Goal: Transaction & Acquisition: Book appointment/travel/reservation

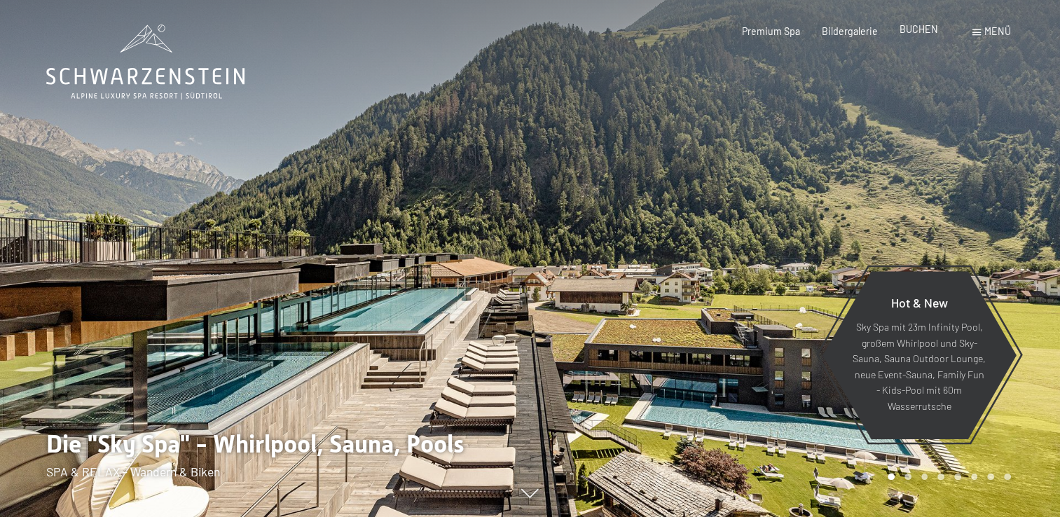
click at [917, 32] on span "BUCHEN" at bounding box center [918, 29] width 39 height 12
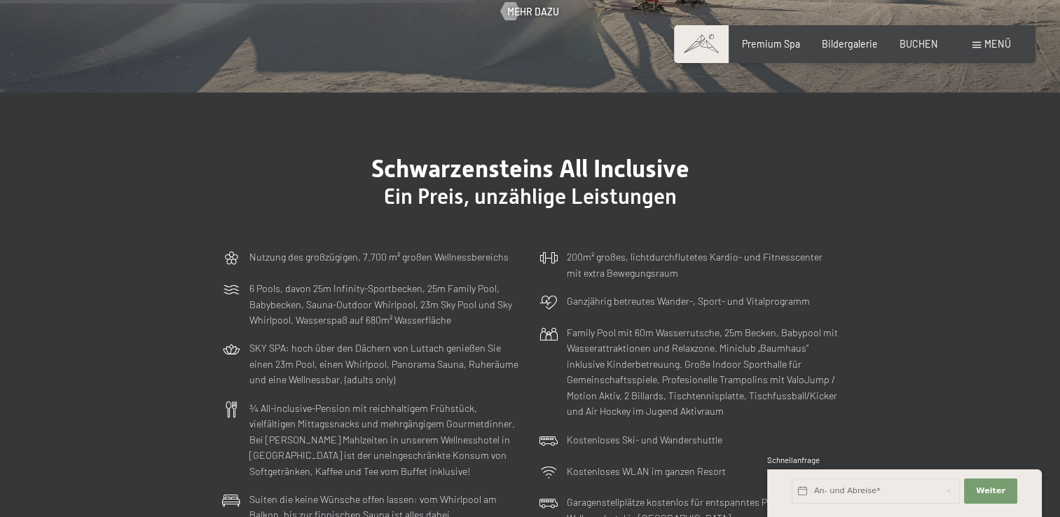
scroll to position [3572, 0]
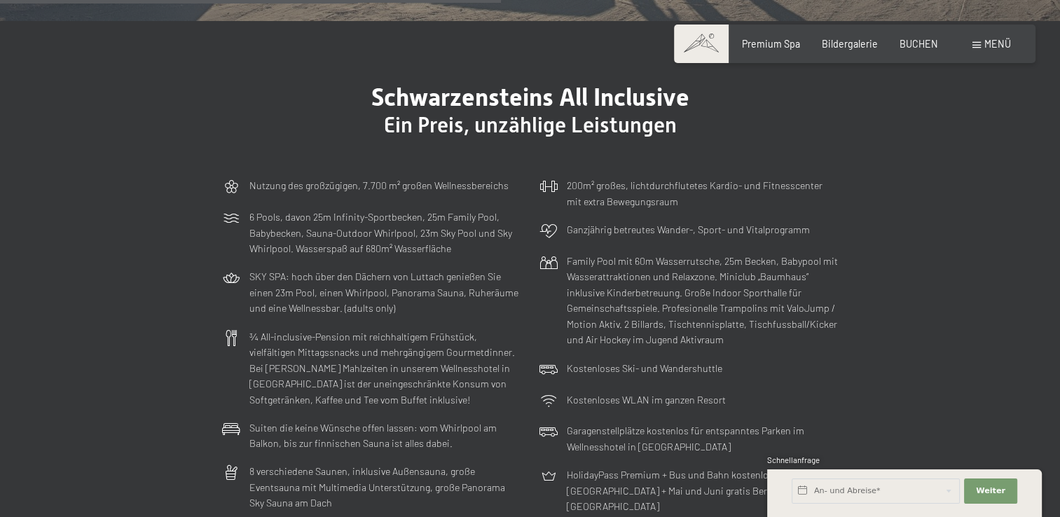
click at [992, 41] on span "Menü" at bounding box center [997, 44] width 27 height 12
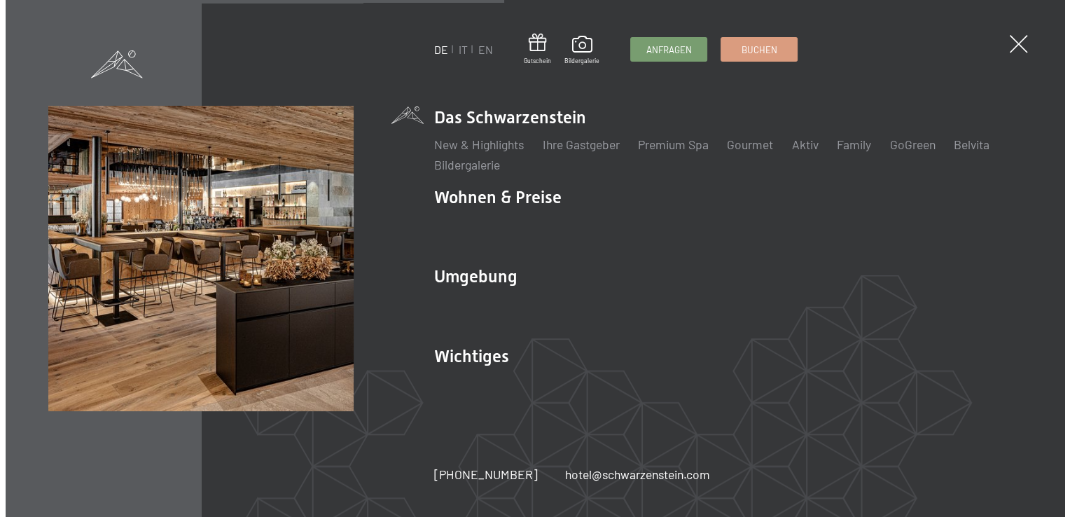
scroll to position [3574, 0]
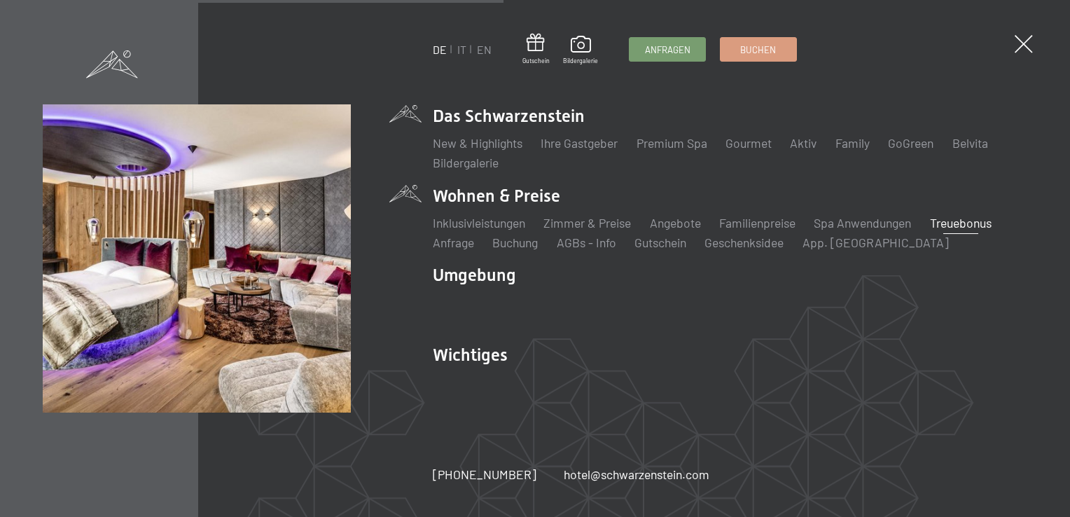
click at [966, 223] on link "Treuebonus" at bounding box center [961, 222] width 62 height 15
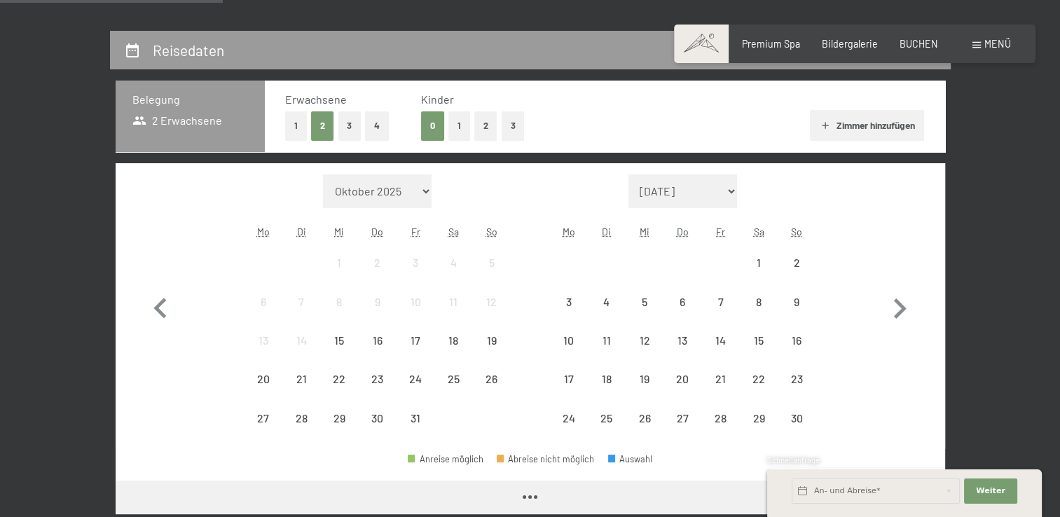
scroll to position [280, 0]
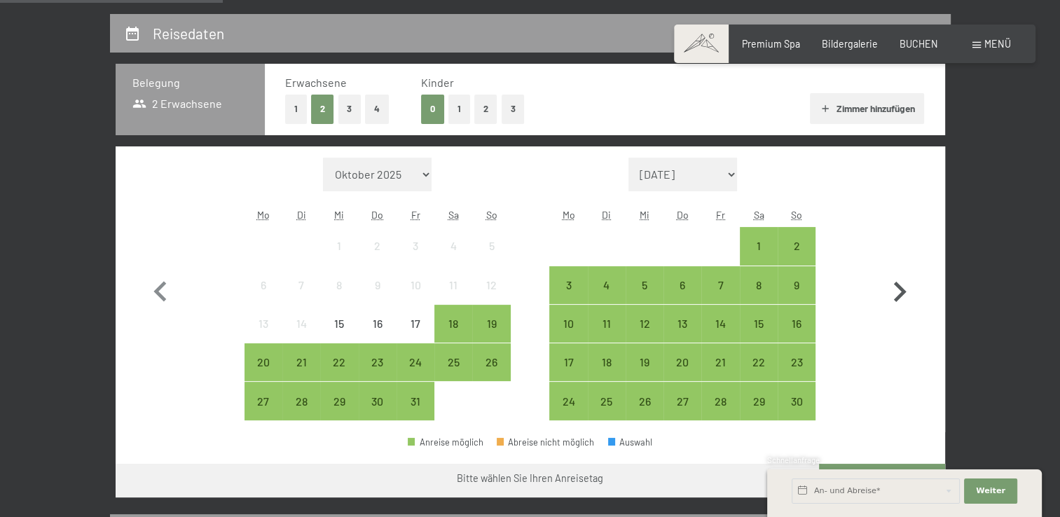
click at [899, 293] on icon "button" at bounding box center [900, 292] width 13 height 20
select select "2025-11-01"
select select "2025-12-01"
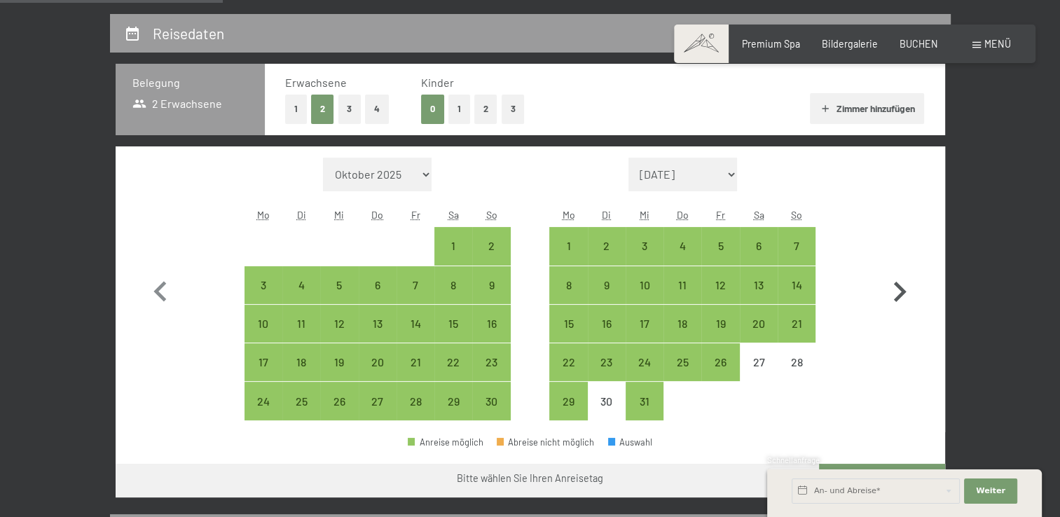
click at [899, 293] on icon "button" at bounding box center [900, 292] width 13 height 20
select select "2025-12-01"
select select "2026-01-01"
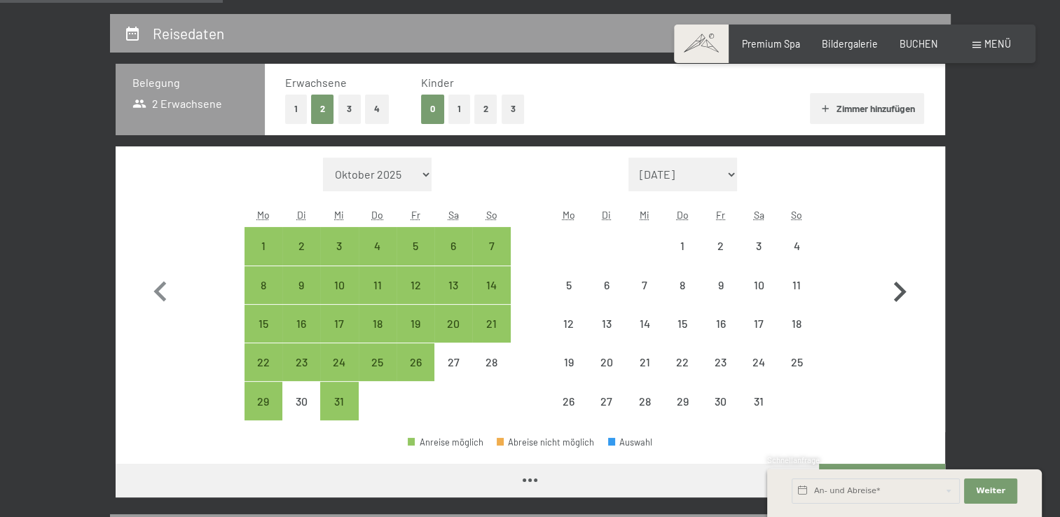
select select "2025-12-01"
select select "2026-01-01"
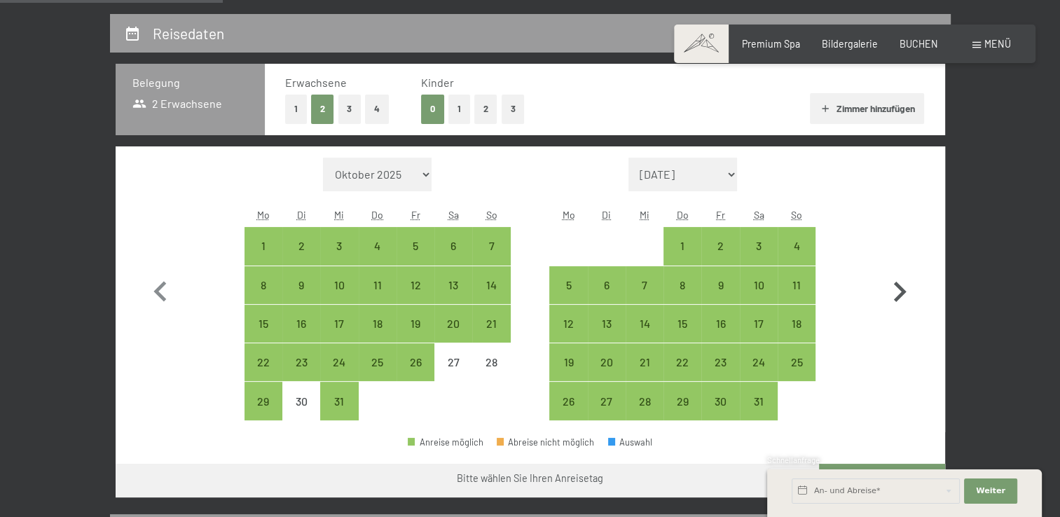
click at [899, 293] on icon "button" at bounding box center [900, 292] width 13 height 20
select select "2026-01-01"
select select "2026-02-01"
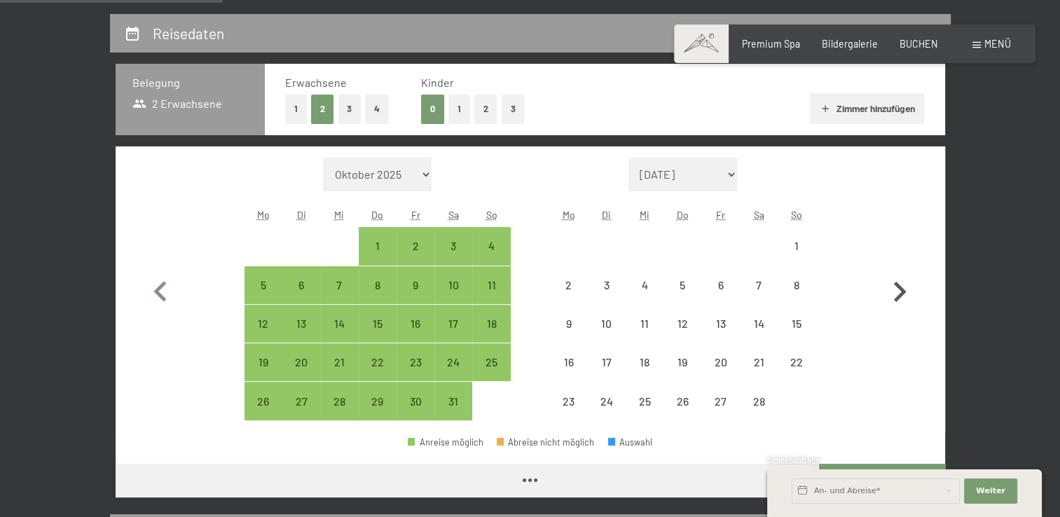
select select "2026-01-01"
select select "2026-02-01"
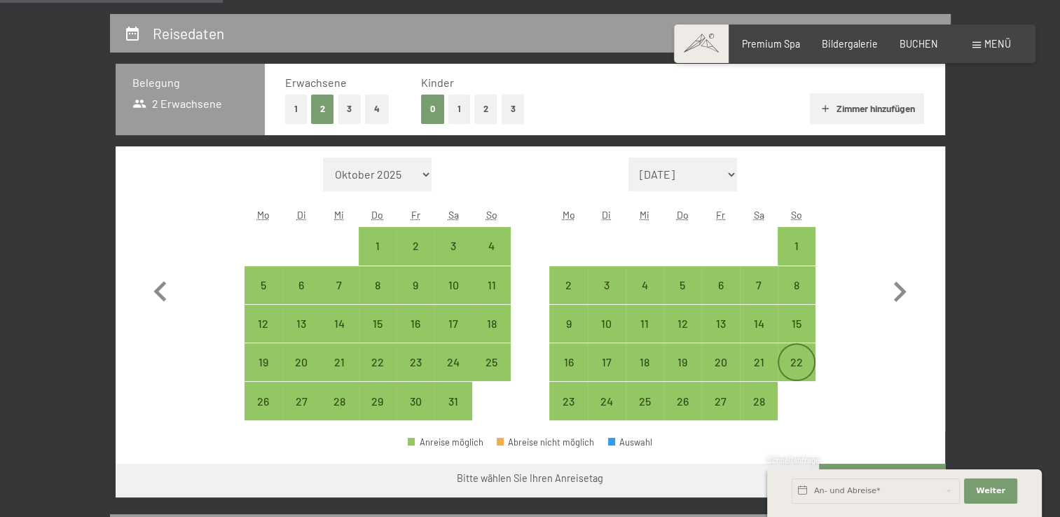
click at [797, 362] on div "22" at bounding box center [796, 373] width 35 height 35
select select "2026-01-01"
select select "2026-02-01"
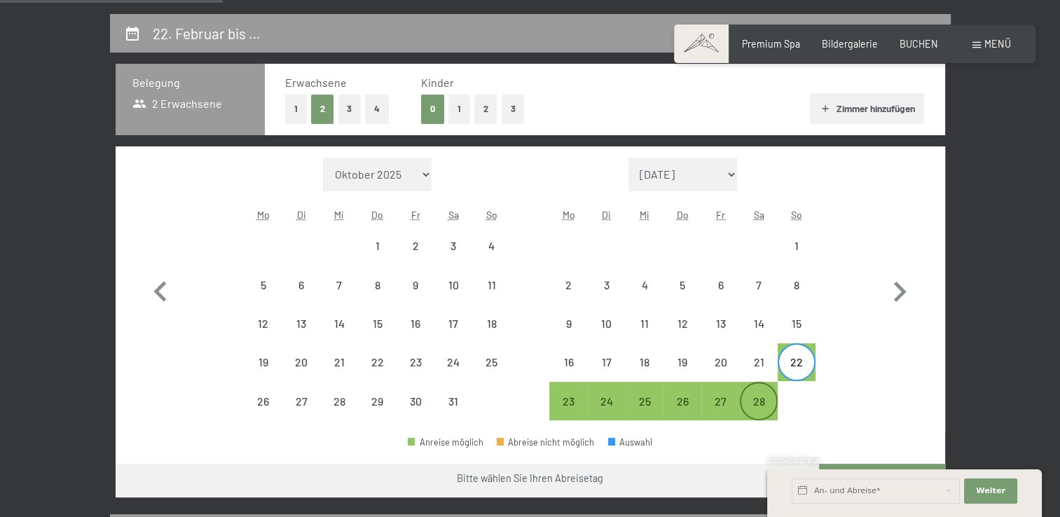
click at [756, 396] on div "28" at bounding box center [758, 413] width 35 height 35
select select "2026-01-01"
select select "[DATE]"
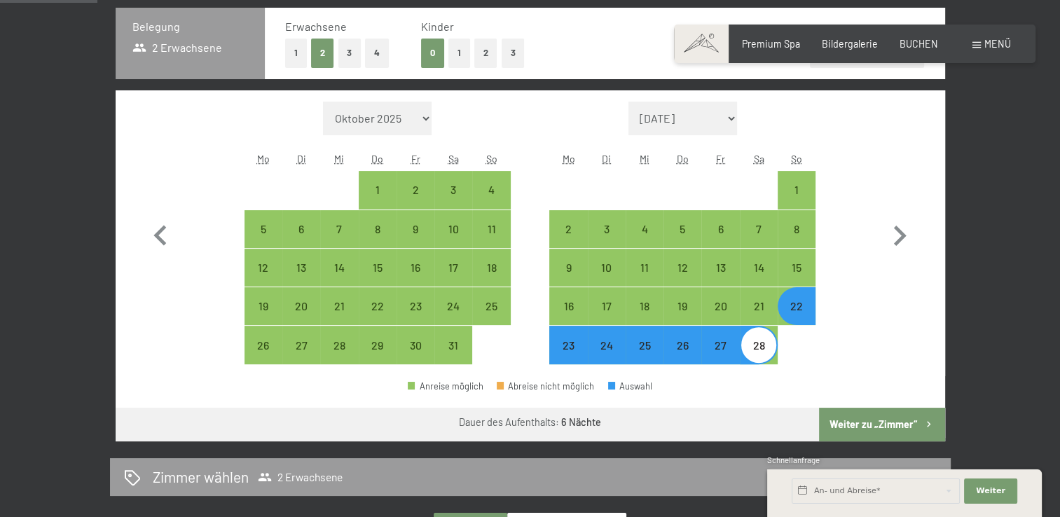
scroll to position [420, 0]
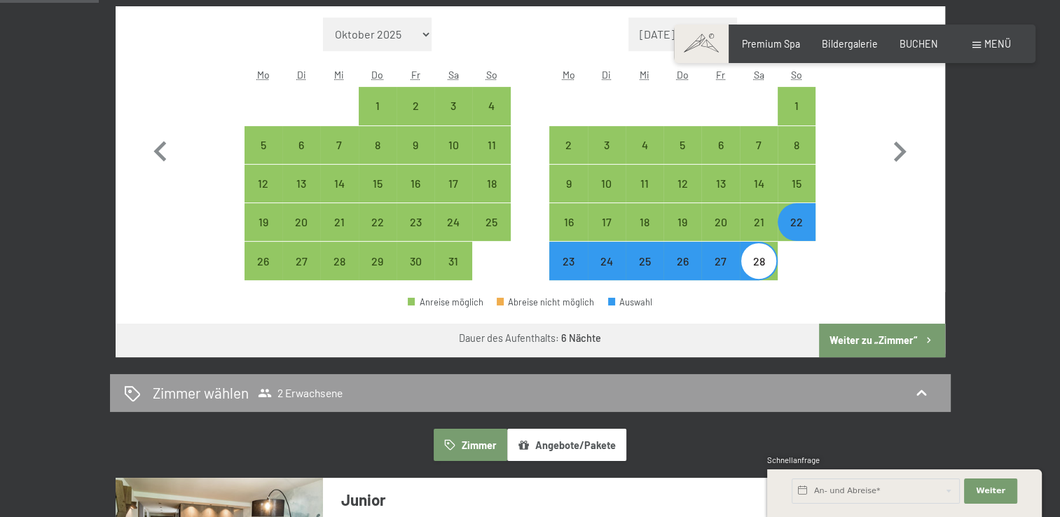
click at [883, 340] on button "Weiter zu „Zimmer“" at bounding box center [881, 341] width 125 height 34
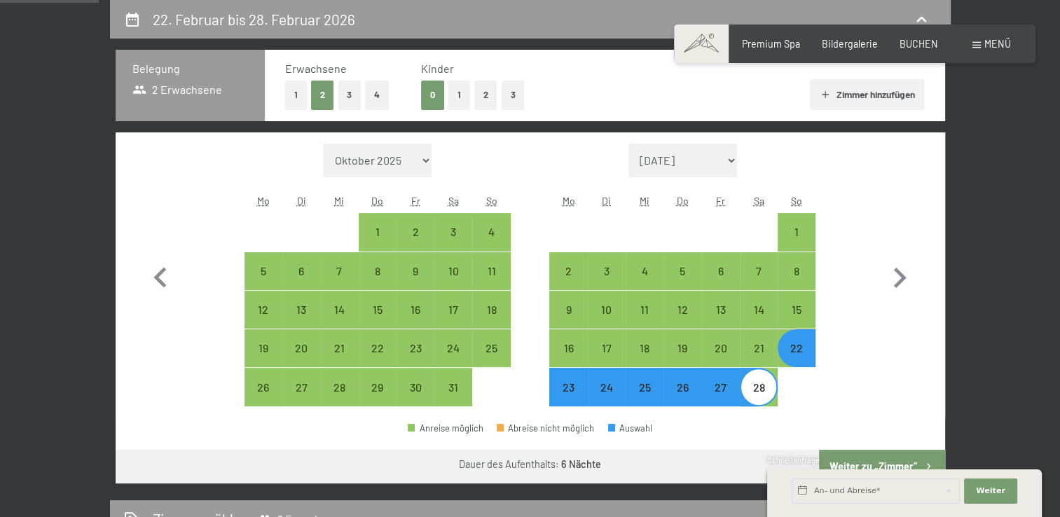
select select "[DATE]"
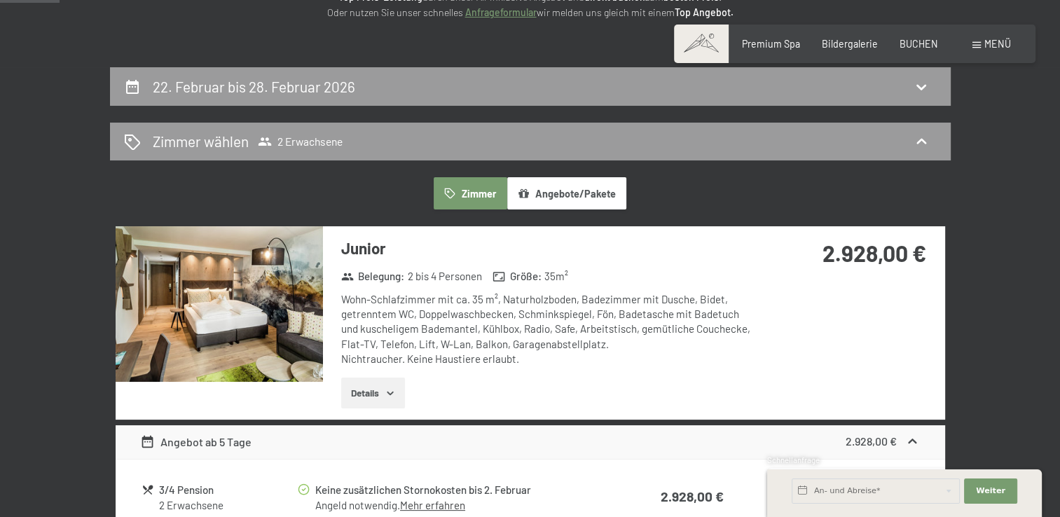
scroll to position [154, 0]
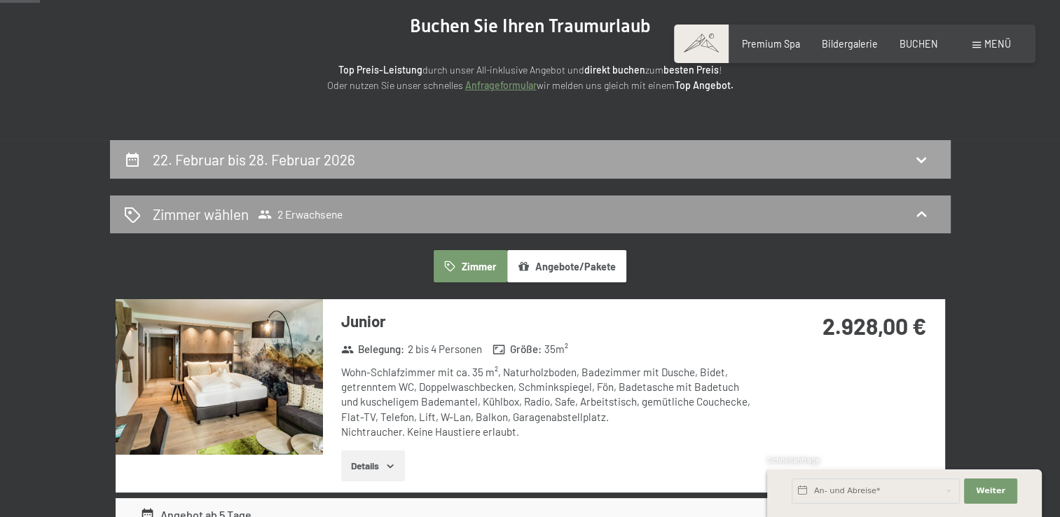
click at [920, 160] on icon at bounding box center [920, 159] width 17 height 17
select select "[DATE]"
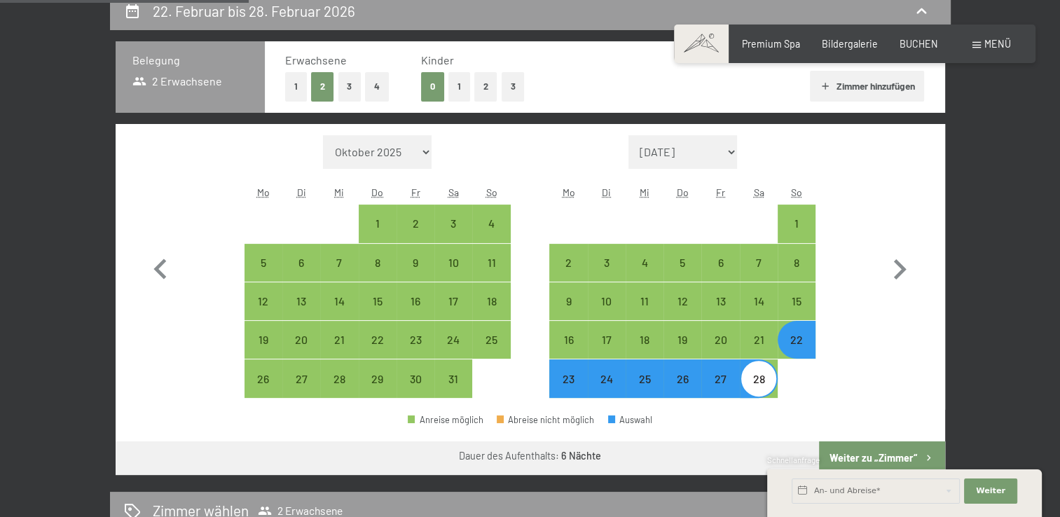
scroll to position [294, 0]
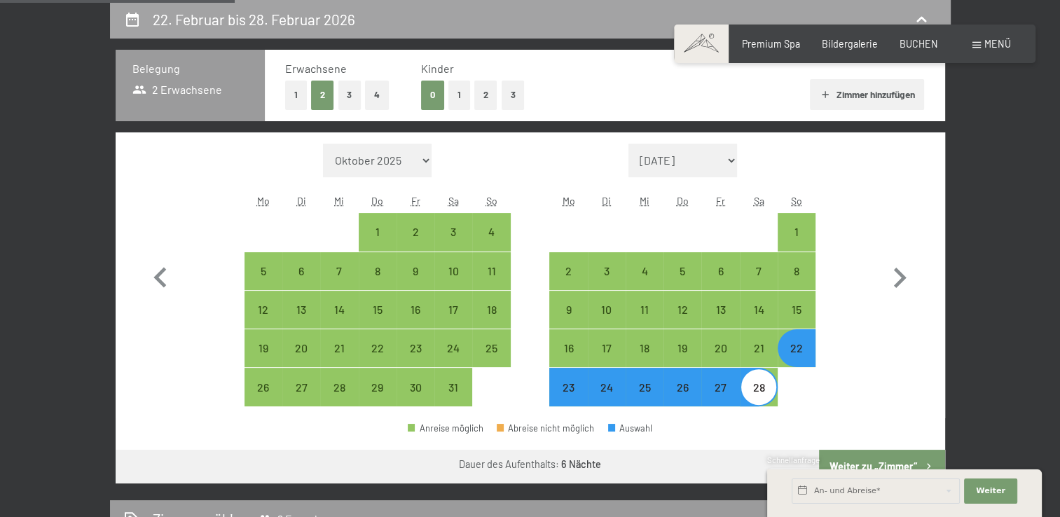
click at [920, 16] on icon at bounding box center [921, 19] width 10 height 6
select select "[DATE]"
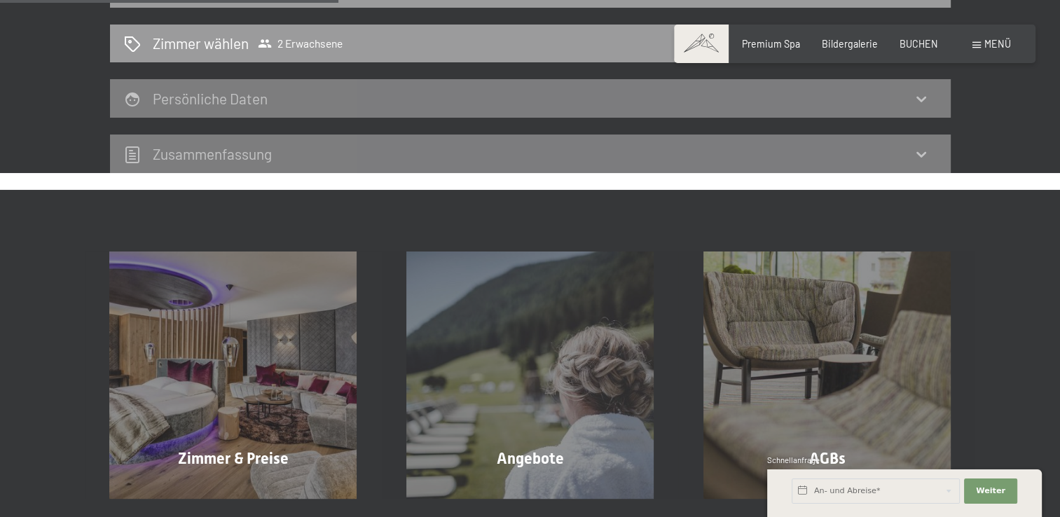
scroll to position [115, 0]
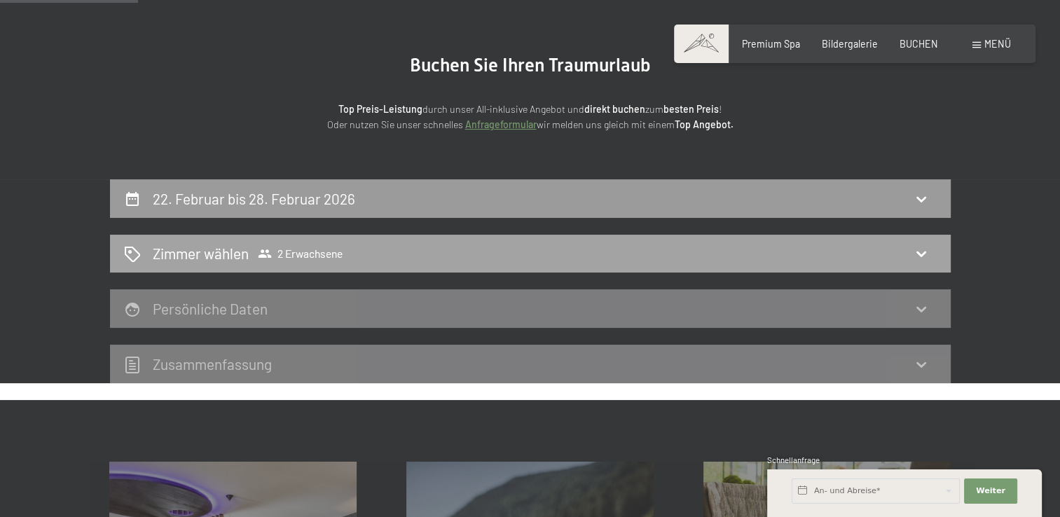
click at [920, 251] on icon at bounding box center [920, 253] width 17 height 17
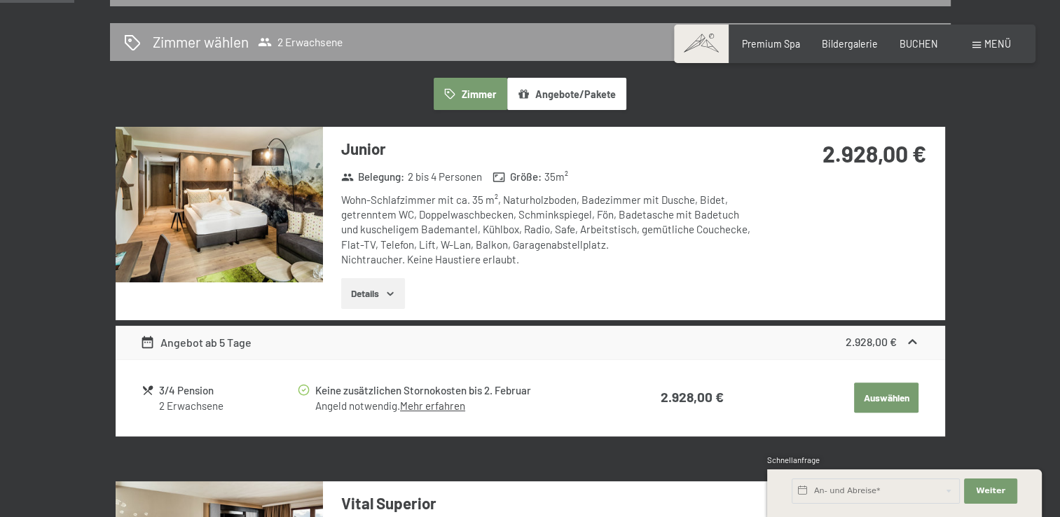
scroll to position [364, 0]
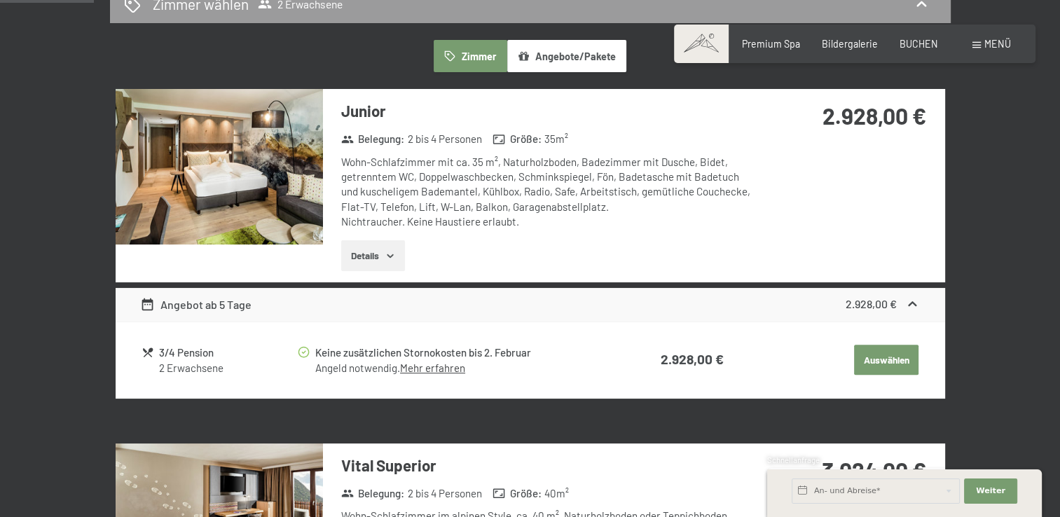
click at [389, 254] on icon "button" at bounding box center [389, 255] width 11 height 11
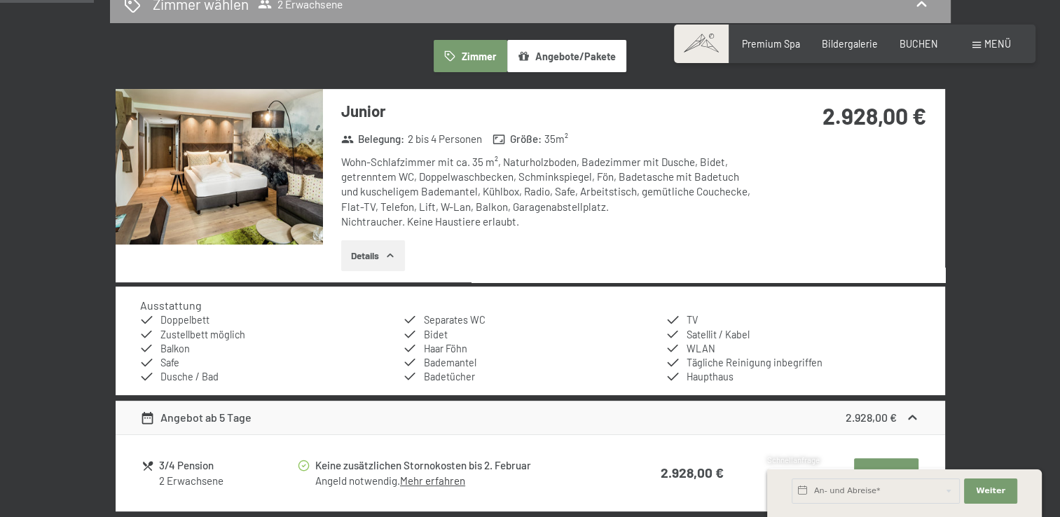
click at [389, 254] on icon "button" at bounding box center [390, 256] width 6 height 4
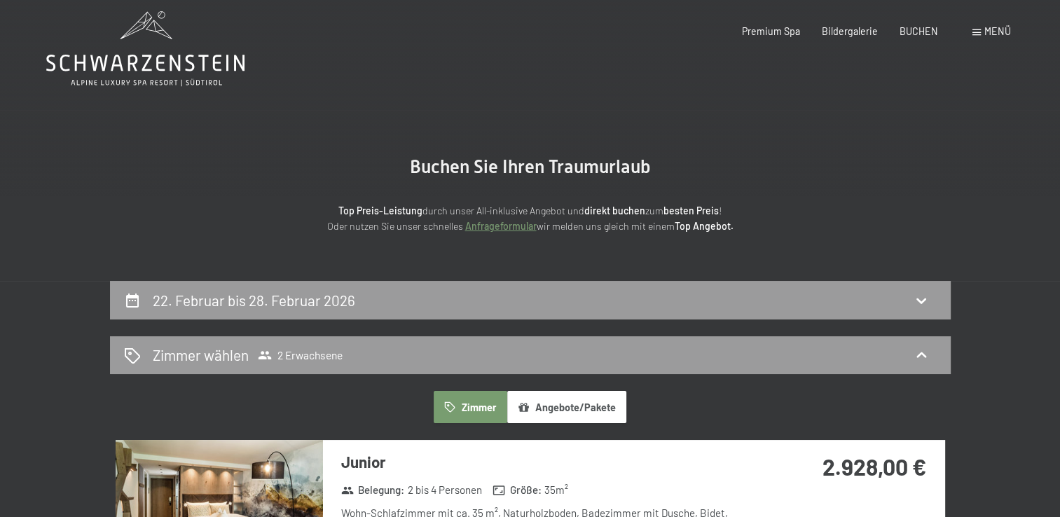
scroll to position [0, 0]
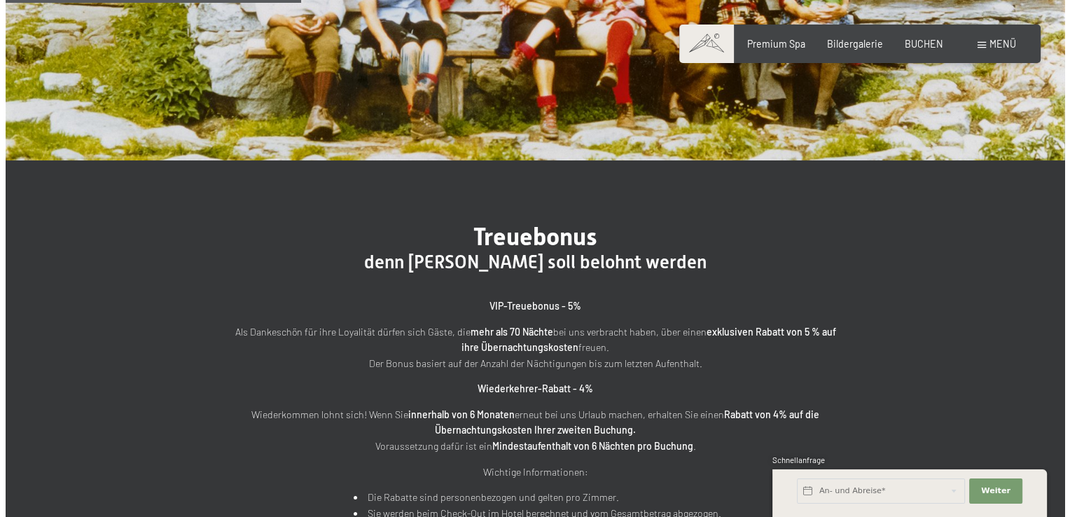
scroll to position [280, 0]
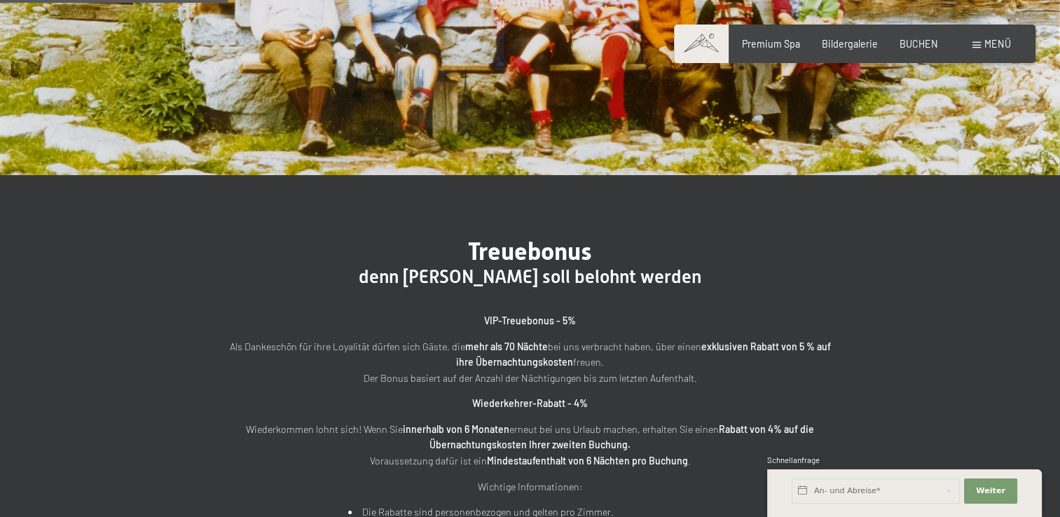
click at [978, 44] on span at bounding box center [976, 45] width 8 height 6
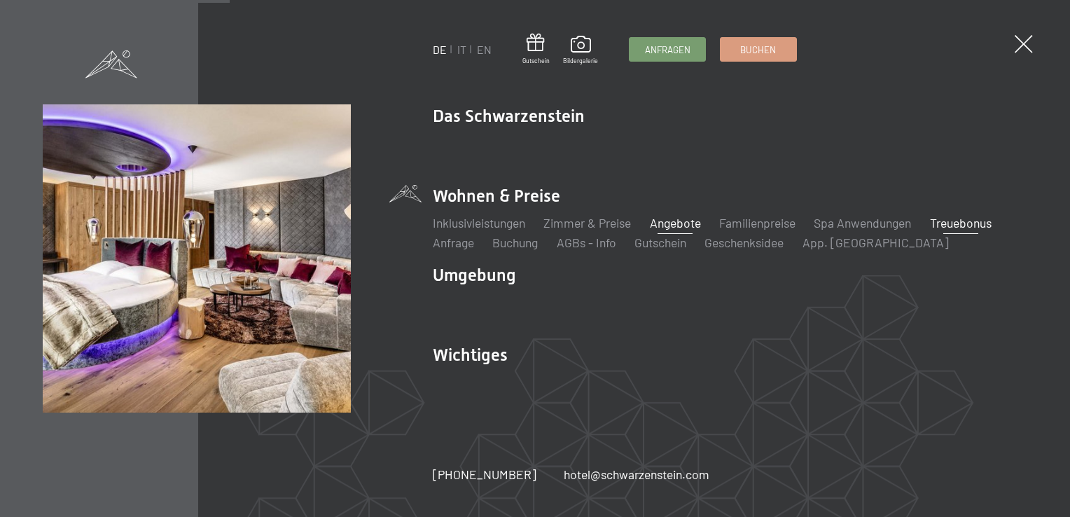
click at [674, 223] on link "Angebote" at bounding box center [675, 222] width 51 height 15
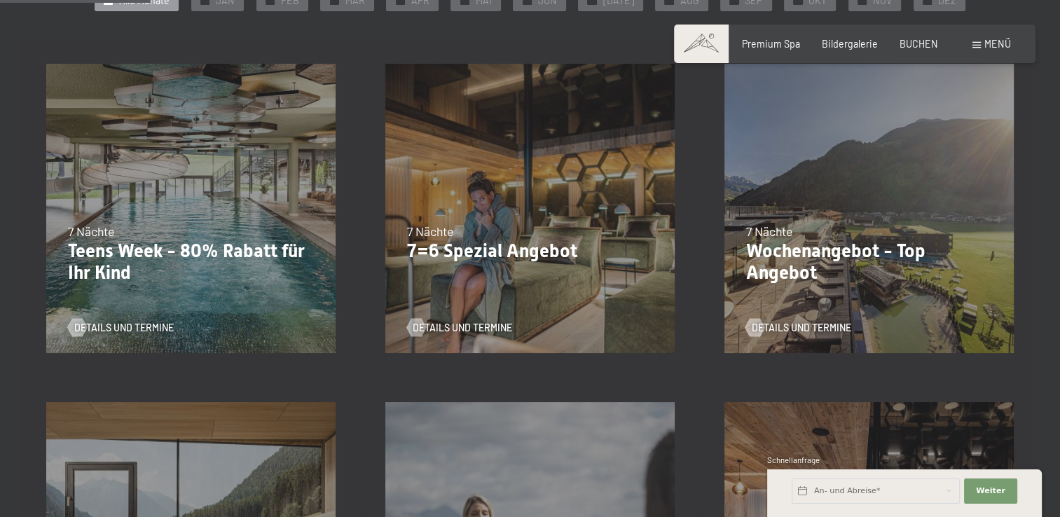
scroll to position [350, 0]
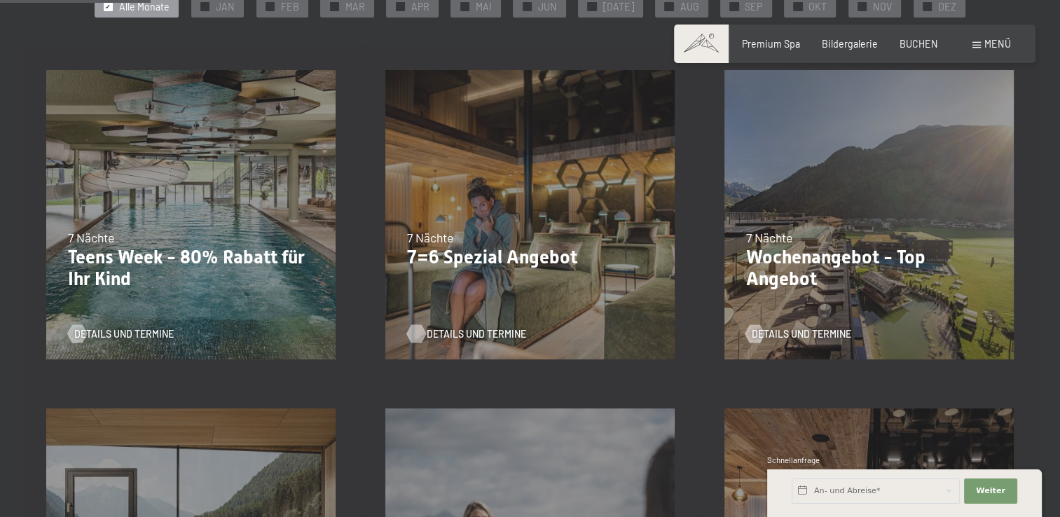
click at [450, 334] on span "Details und Termine" at bounding box center [475, 334] width 99 height 14
click at [808, 335] on span "Details und Termine" at bounding box center [814, 334] width 99 height 14
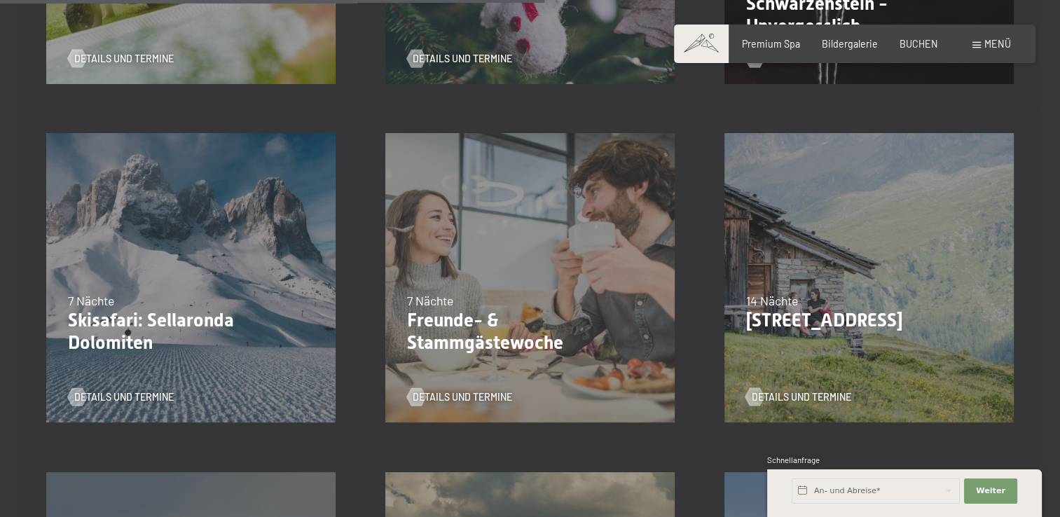
scroll to position [1331, 0]
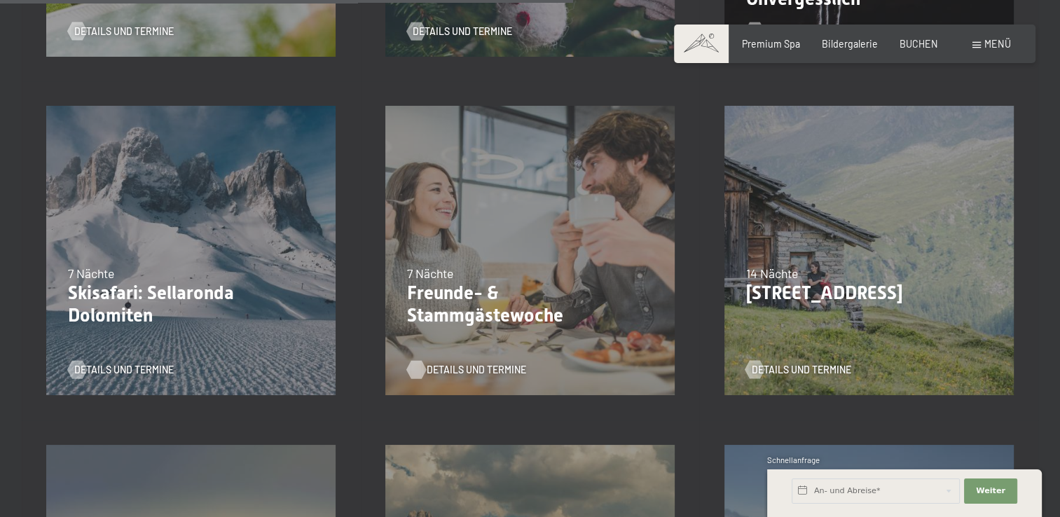
click at [465, 371] on span "Details und Termine" at bounding box center [475, 370] width 99 height 14
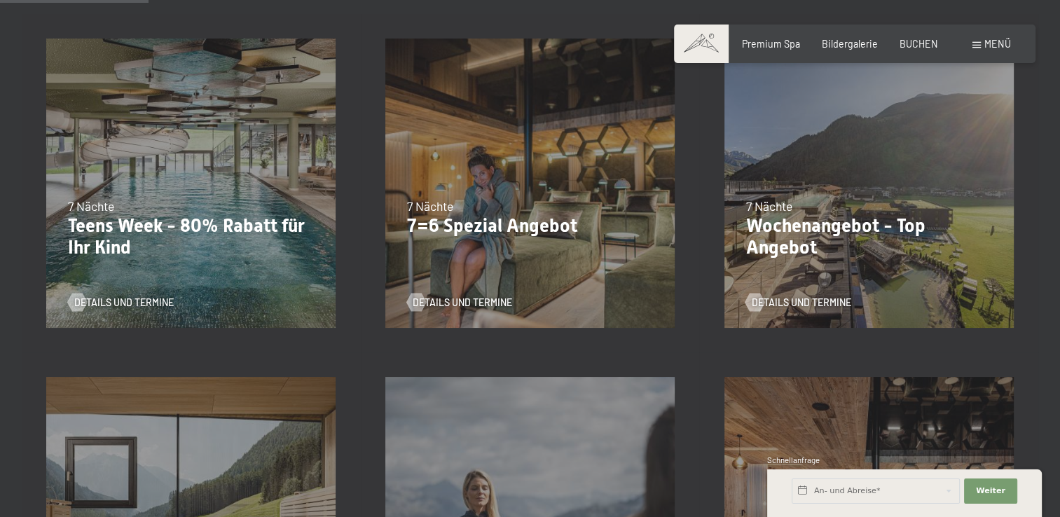
scroll to position [350, 0]
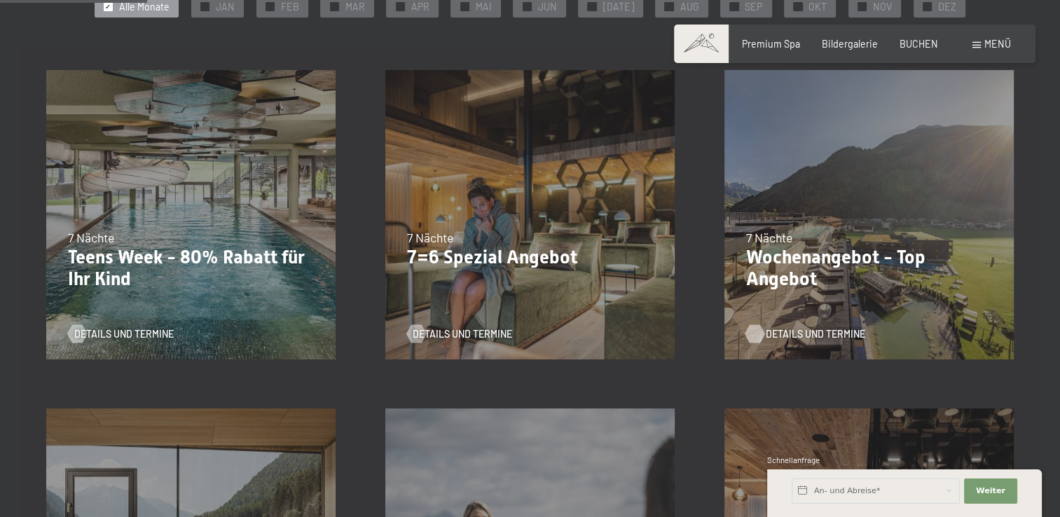
click at [787, 333] on span "Details und Termine" at bounding box center [814, 334] width 99 height 14
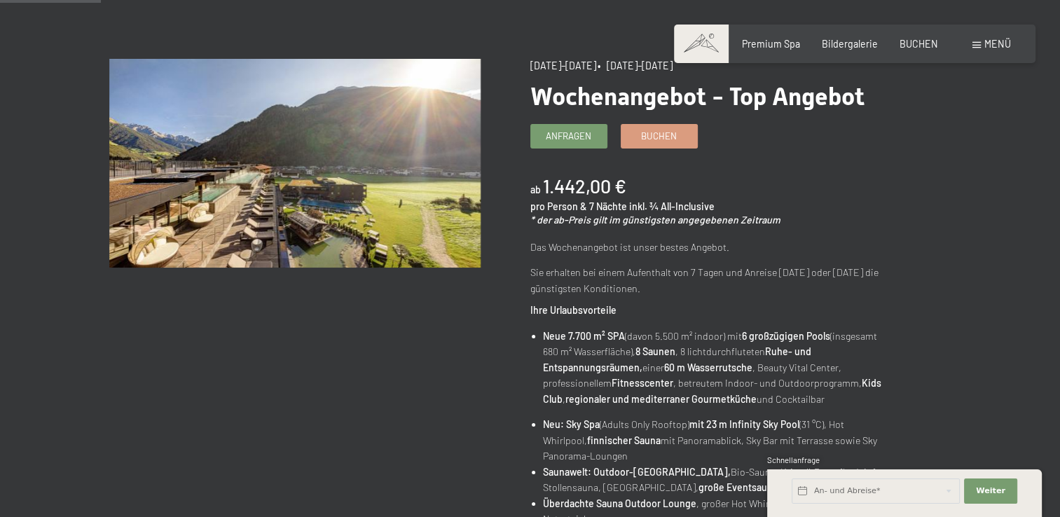
scroll to position [140, 0]
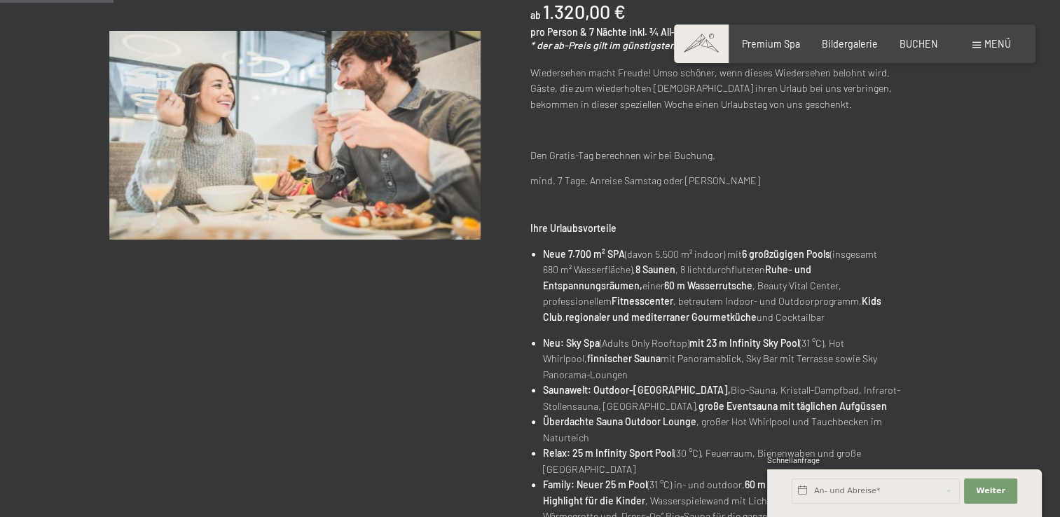
scroll to position [70, 0]
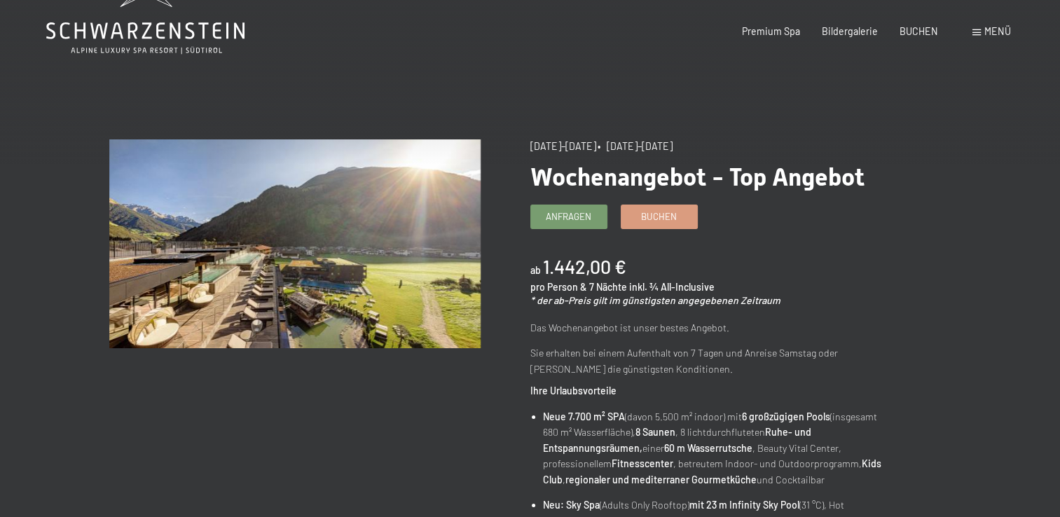
scroll to position [70, 0]
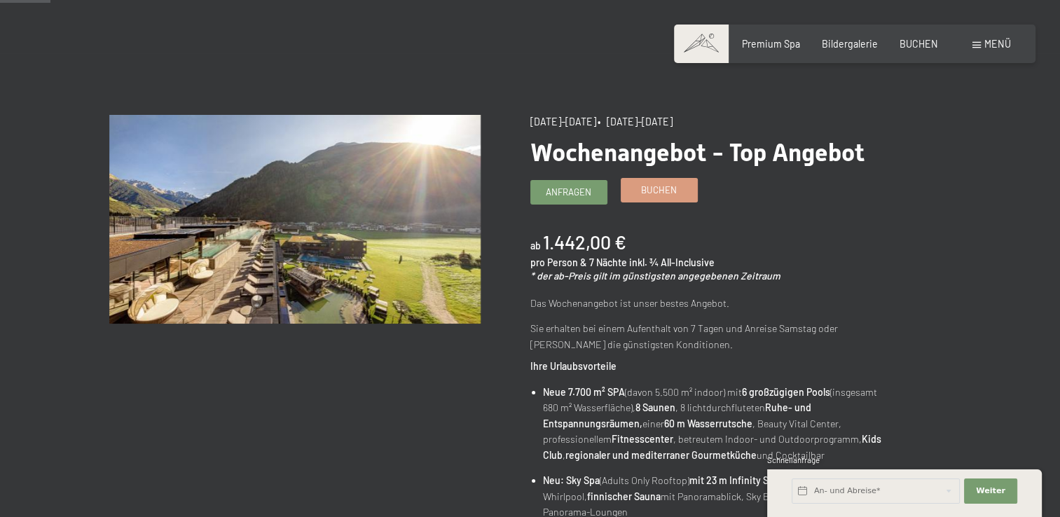
click at [662, 196] on span "Buchen" at bounding box center [659, 189] width 36 height 13
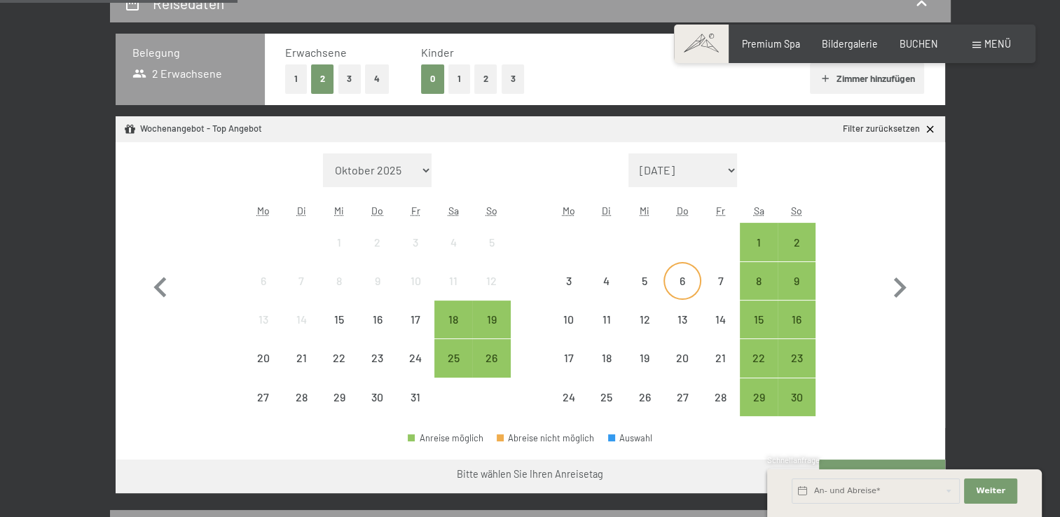
scroll to position [350, 0]
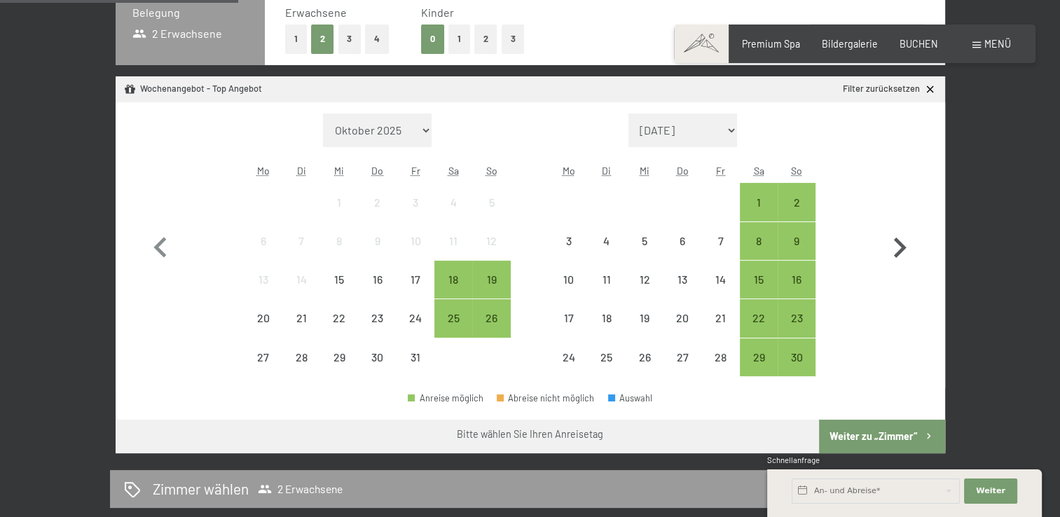
click at [898, 245] on icon "button" at bounding box center [899, 248] width 41 height 41
select select "[DATE]"
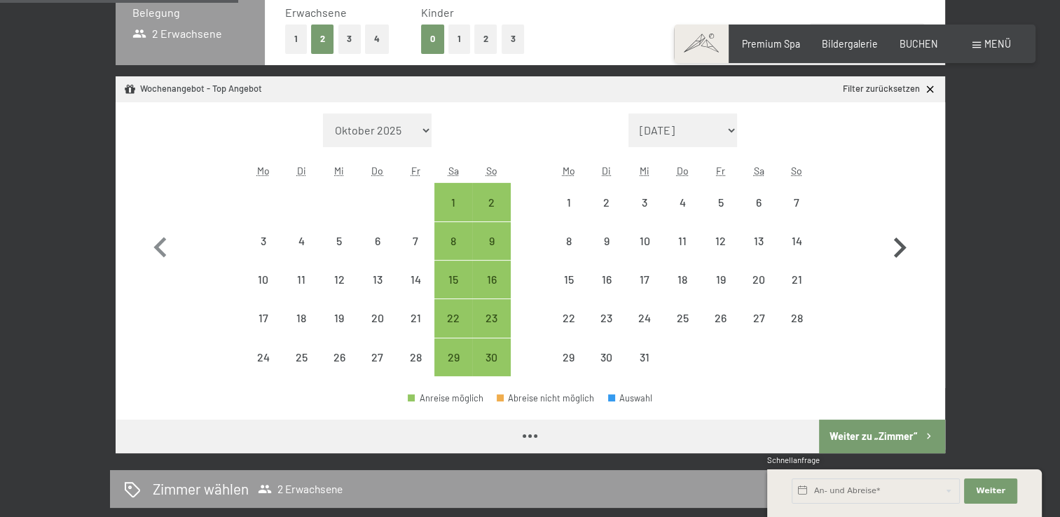
select select "[DATE]"
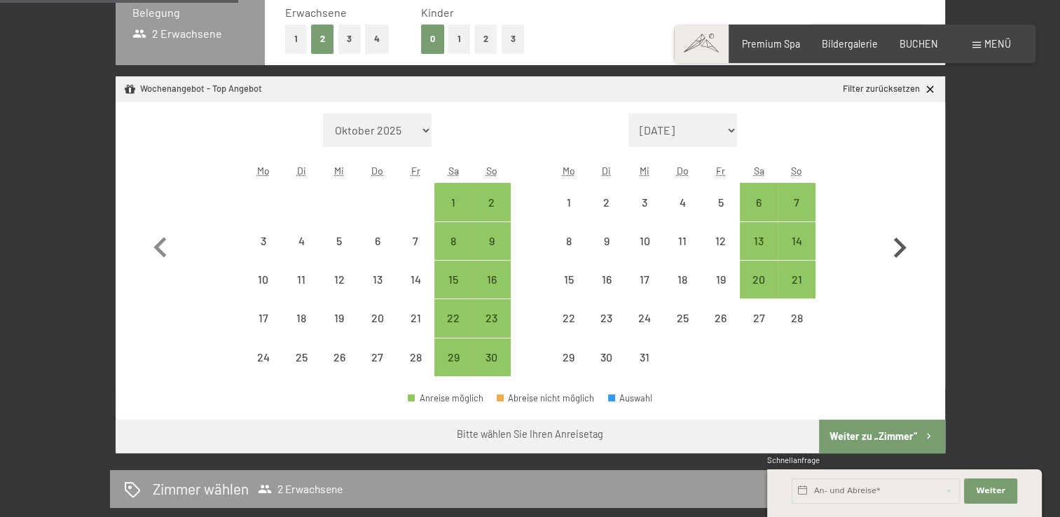
click at [899, 246] on icon "button" at bounding box center [899, 248] width 41 height 41
select select "[DATE]"
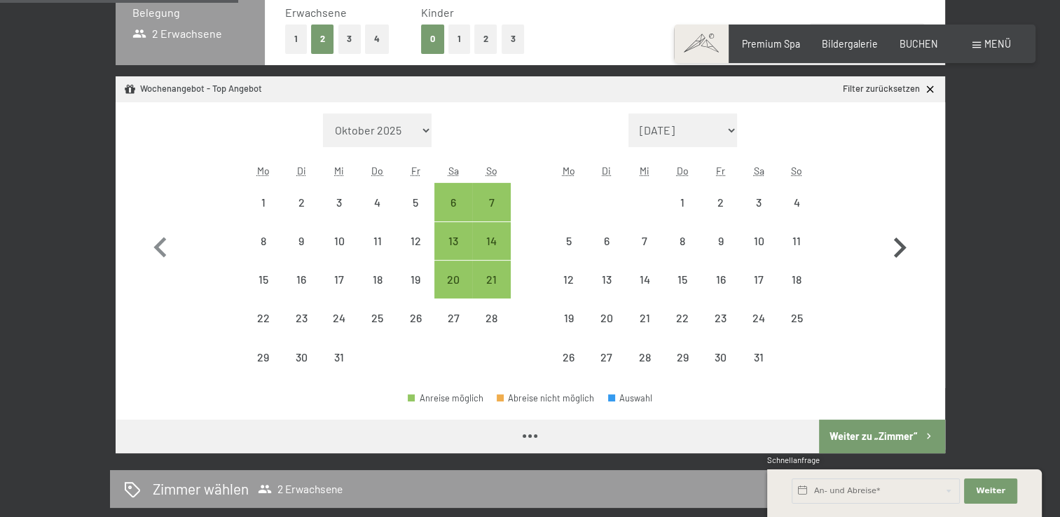
click at [899, 246] on icon "button" at bounding box center [899, 248] width 41 height 41
select select "[DATE]"
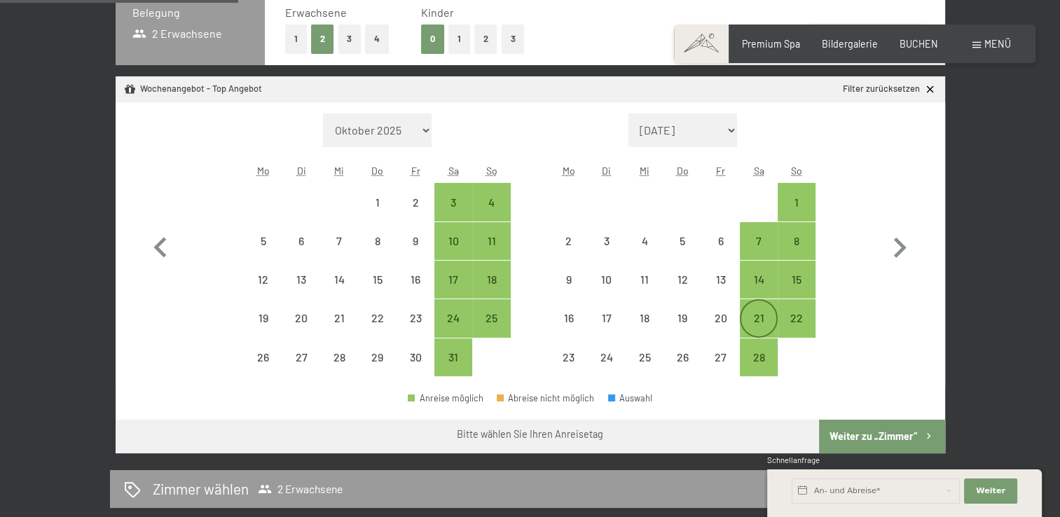
click at [761, 317] on div "21" at bounding box center [758, 329] width 35 height 35
select select "[DATE]"
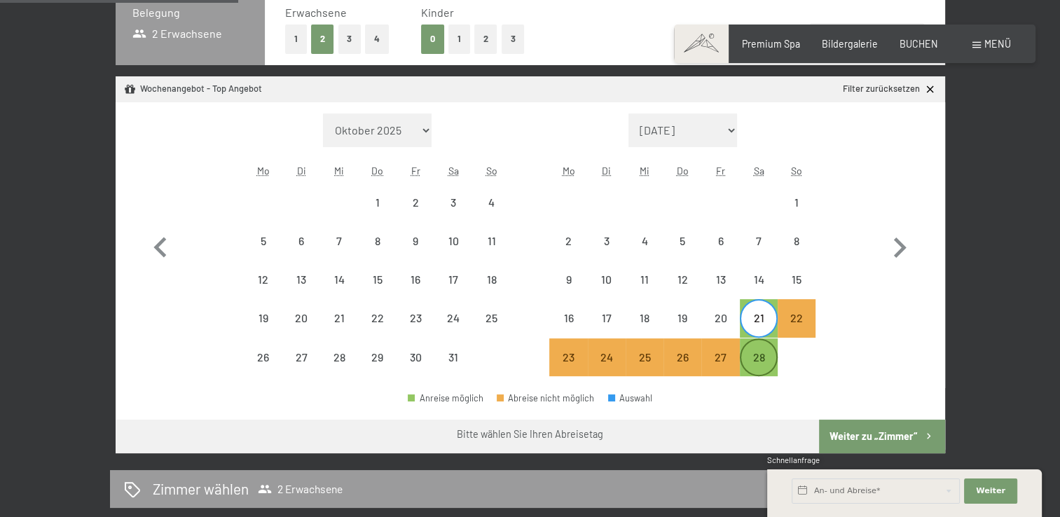
click at [755, 353] on div "28" at bounding box center [758, 369] width 35 height 35
select select "[DATE]"
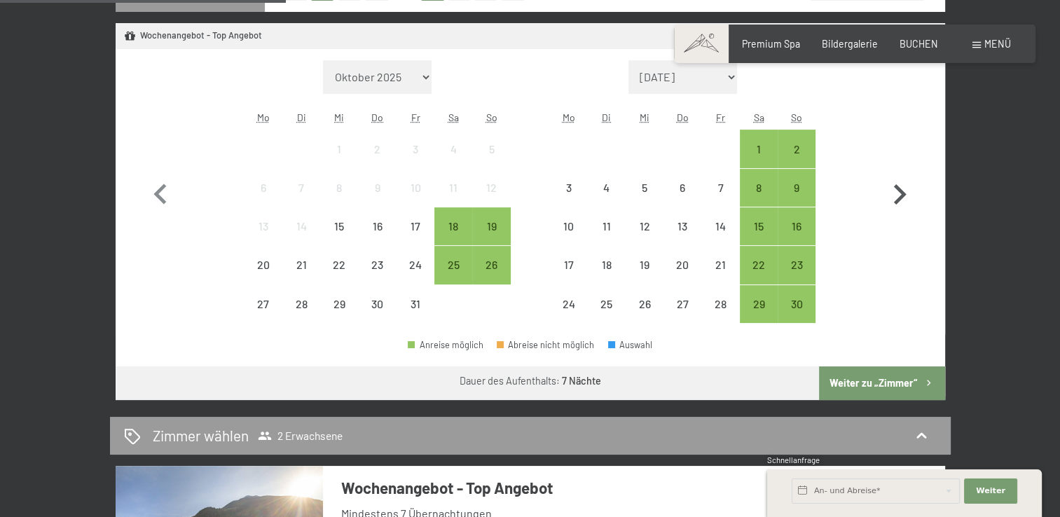
scroll to position [420, 0]
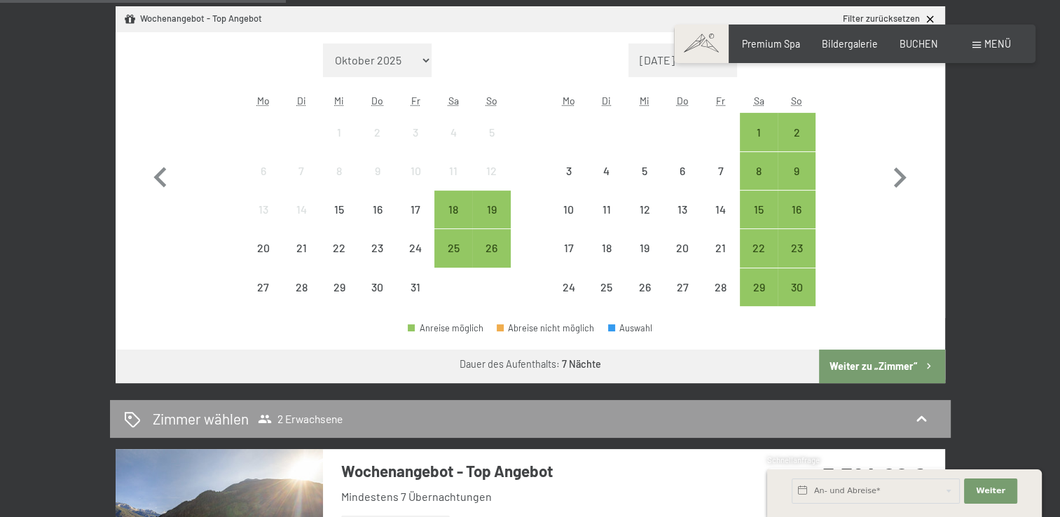
click at [863, 363] on button "Weiter zu „Zimmer“" at bounding box center [881, 366] width 125 height 34
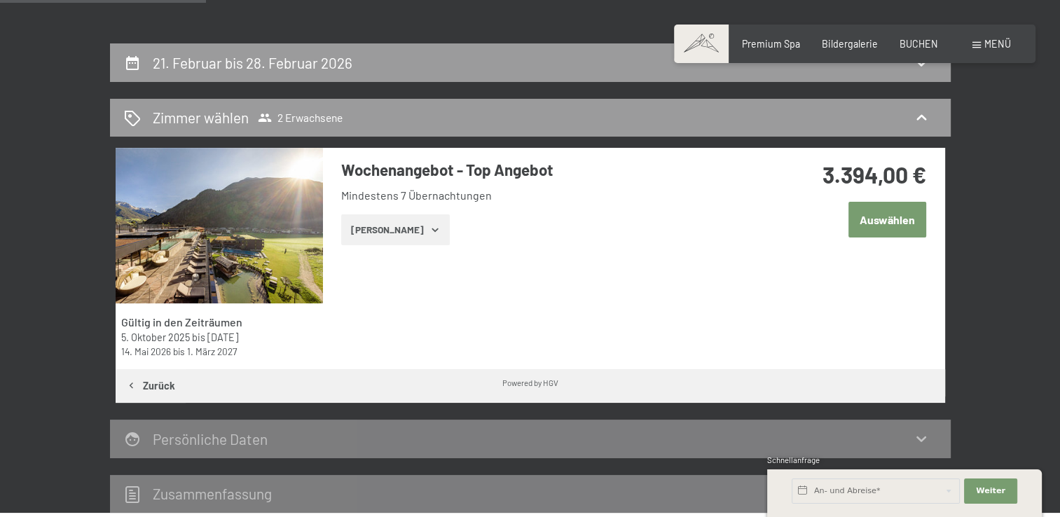
scroll to position [224, 0]
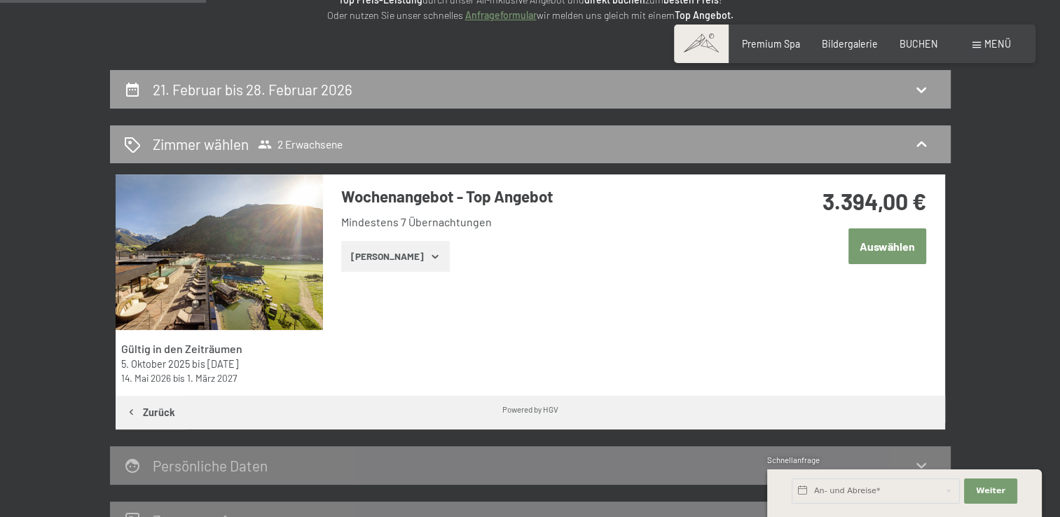
click at [429, 256] on icon "button" at bounding box center [434, 256] width 11 height 11
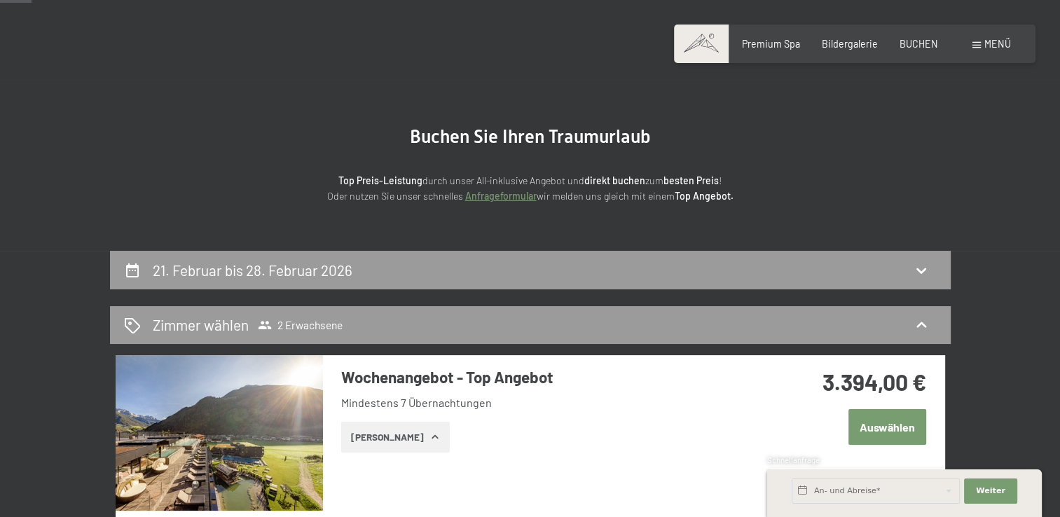
scroll to position [0, 0]
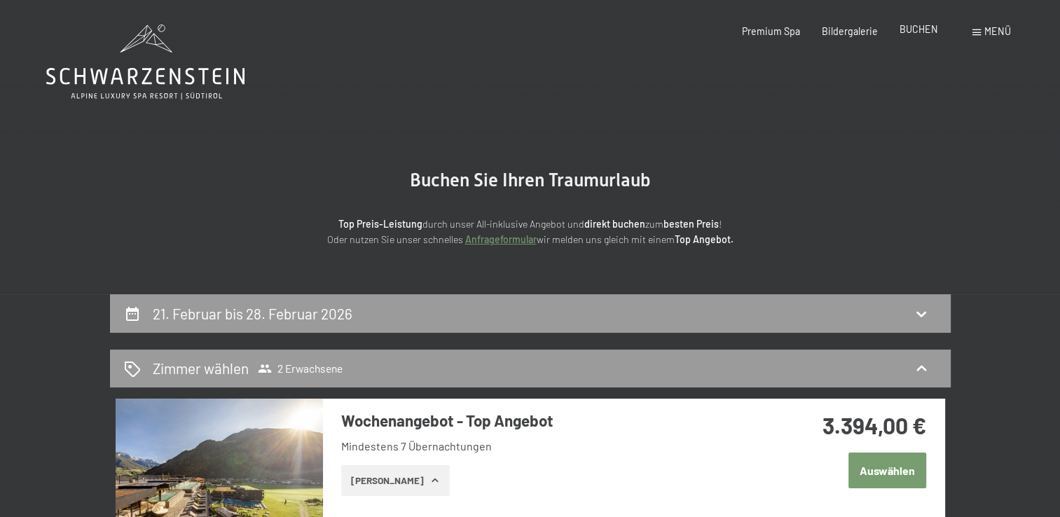
click at [924, 29] on span "BUCHEN" at bounding box center [918, 29] width 39 height 12
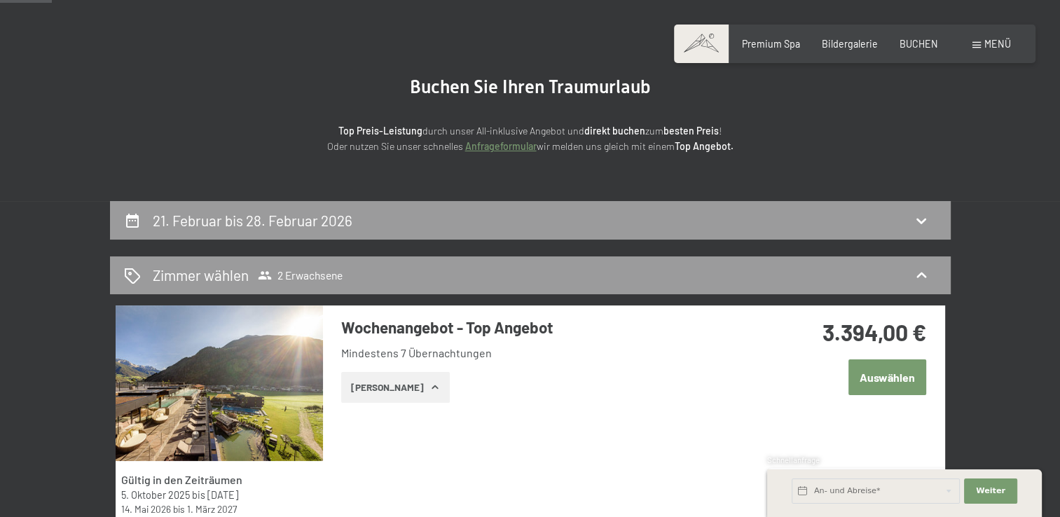
scroll to position [70, 0]
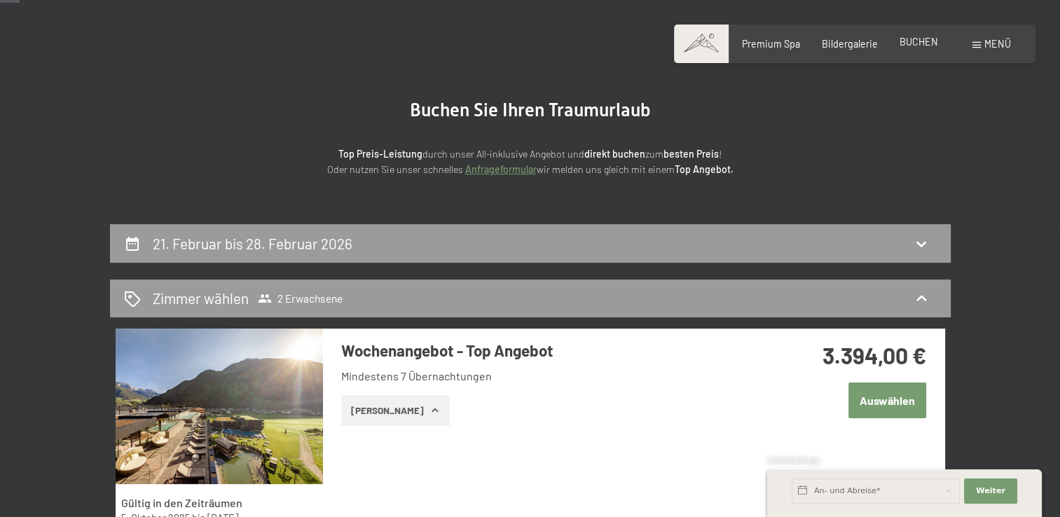
click at [922, 40] on span "BUCHEN" at bounding box center [918, 42] width 39 height 12
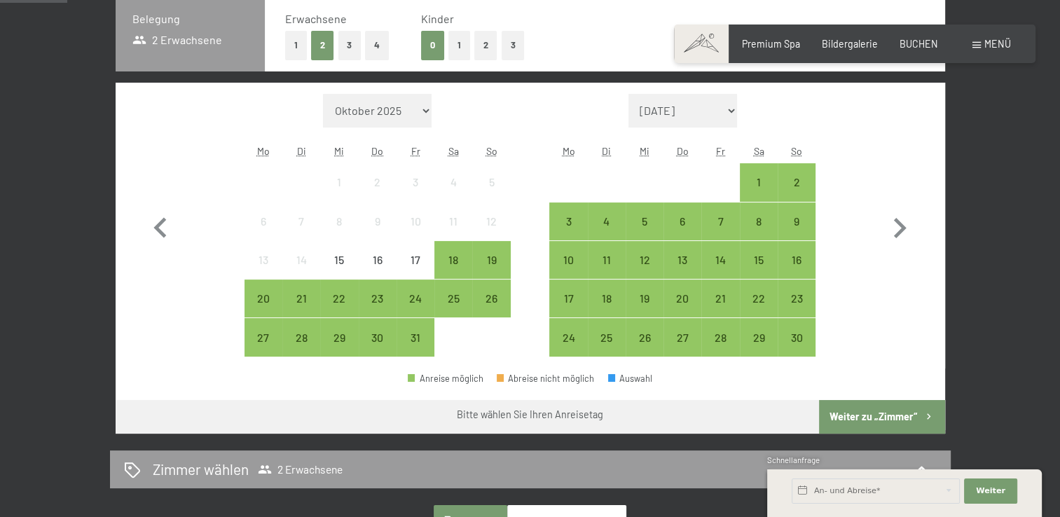
scroll to position [420, 0]
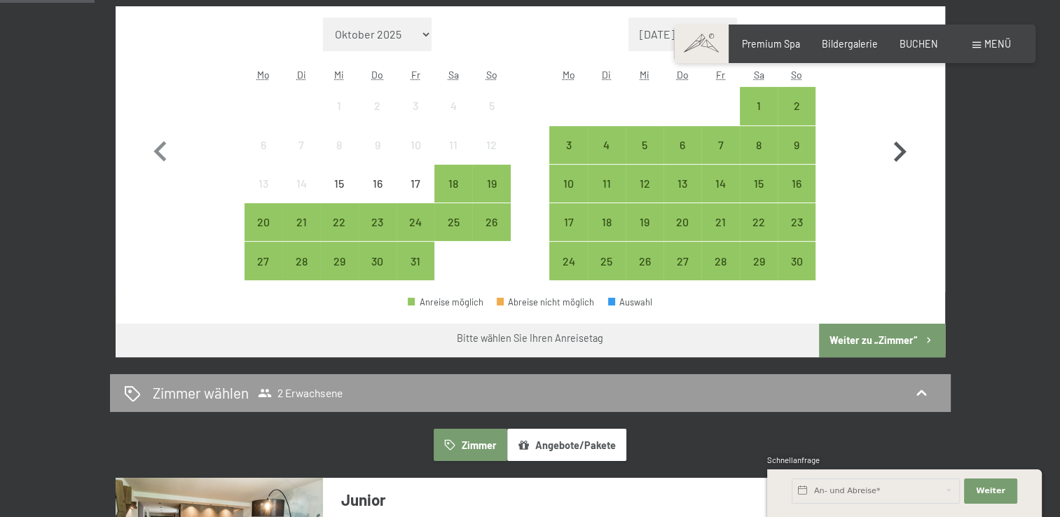
click at [899, 153] on icon "button" at bounding box center [900, 151] width 13 height 20
select select "[DATE]"
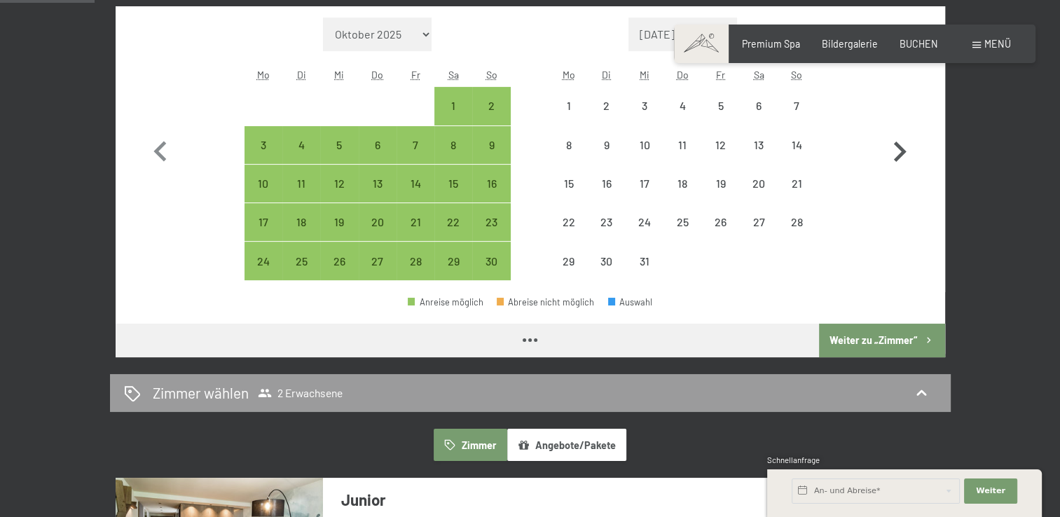
select select "[DATE]"
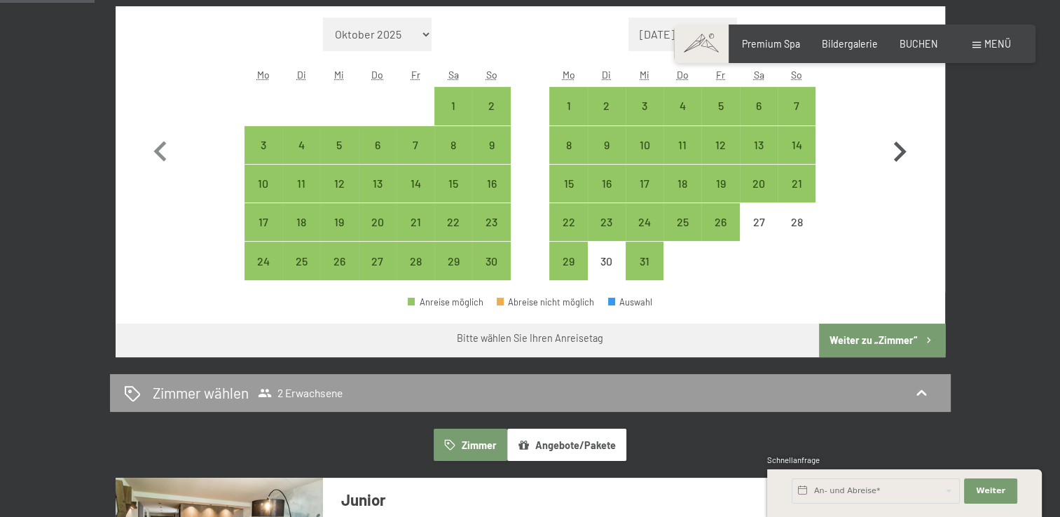
click at [899, 153] on icon "button" at bounding box center [900, 151] width 13 height 20
select select "[DATE]"
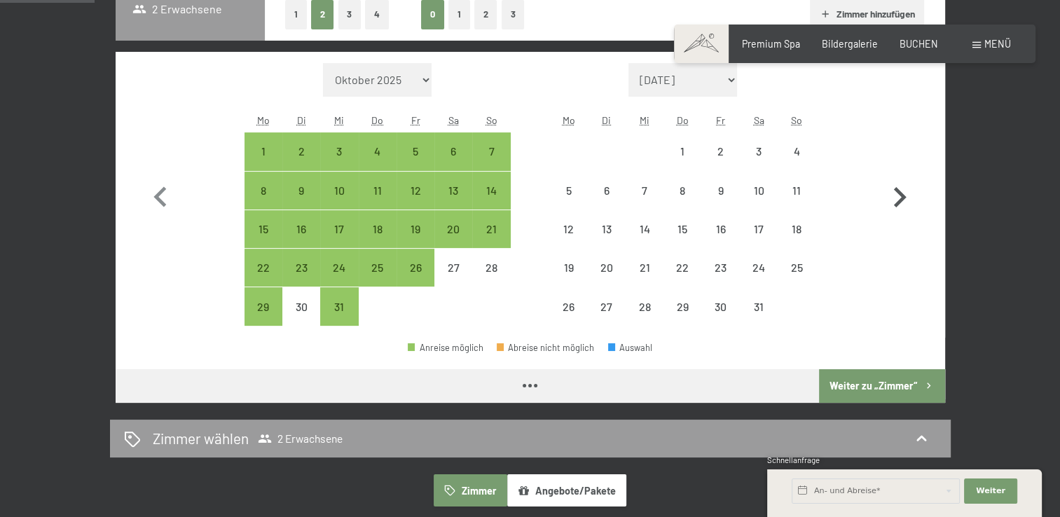
select select "[DATE]"
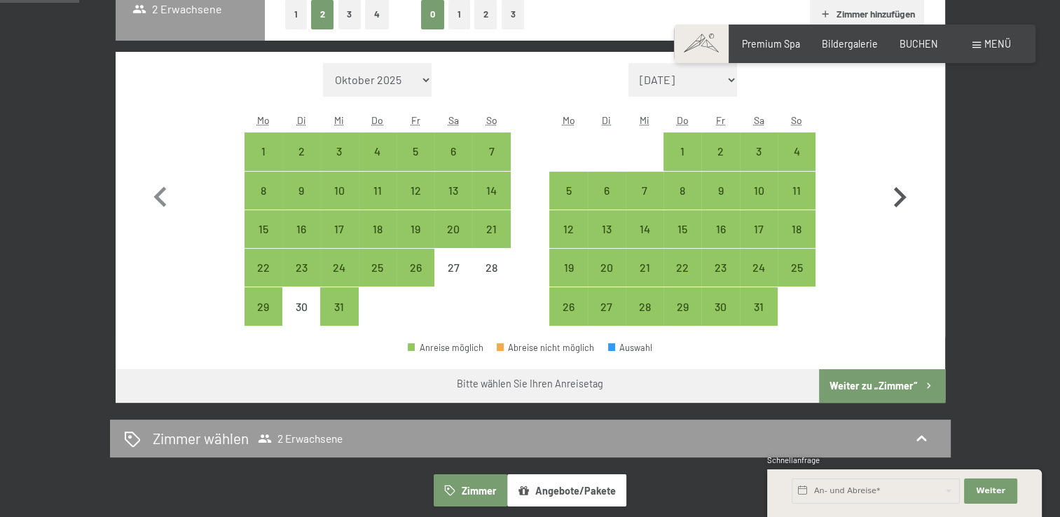
scroll to position [350, 0]
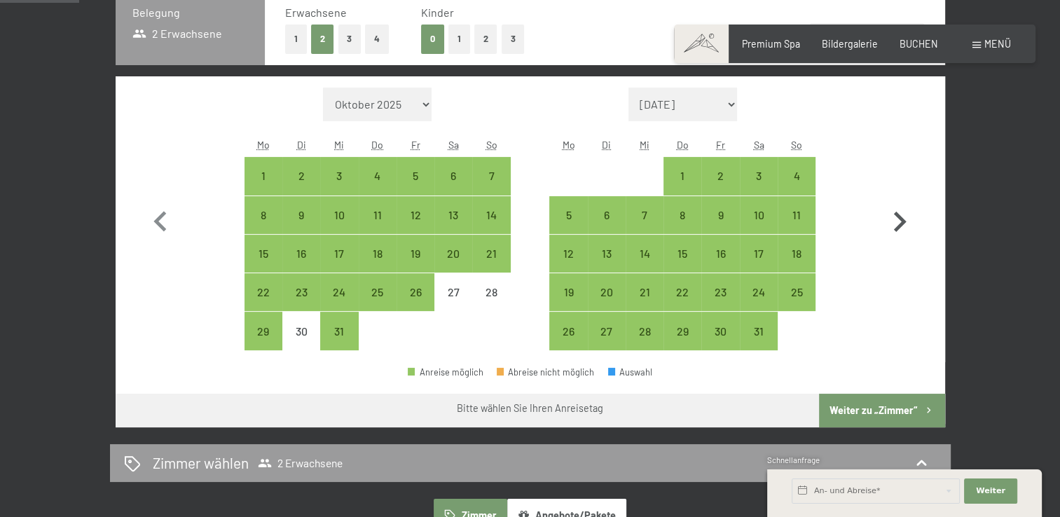
click at [899, 222] on icon "button" at bounding box center [899, 222] width 41 height 41
select select "[DATE]"
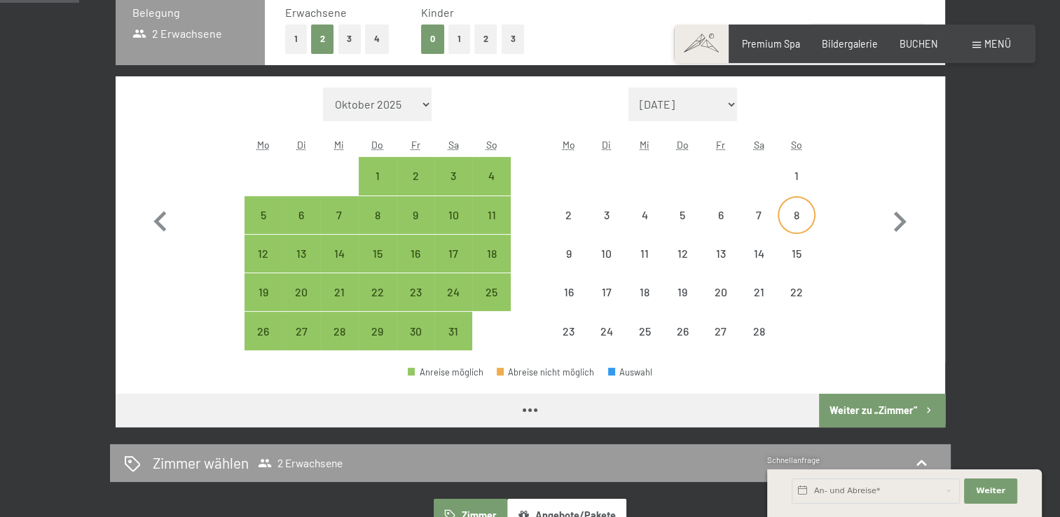
select select "[DATE]"
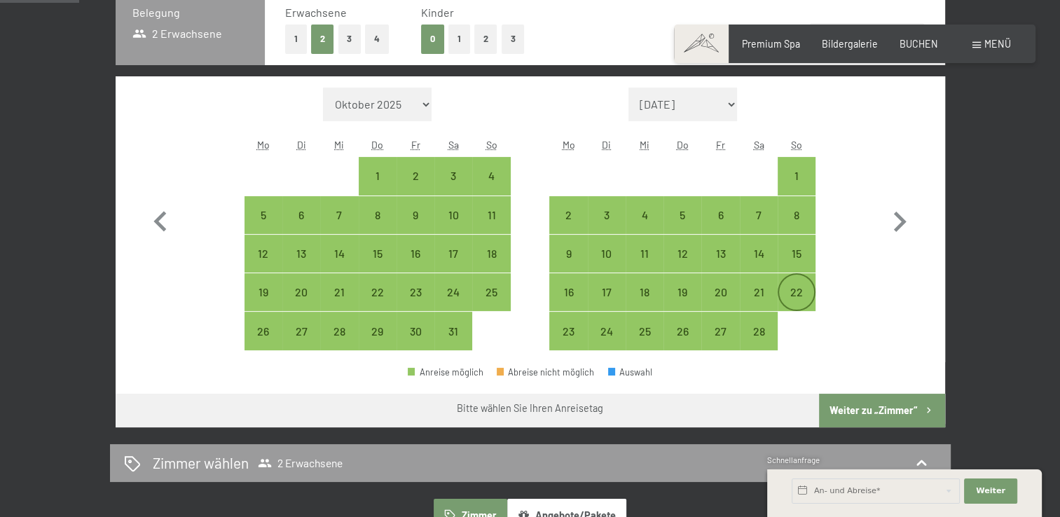
click at [796, 286] on div "22" at bounding box center [796, 303] width 35 height 35
select select "[DATE]"
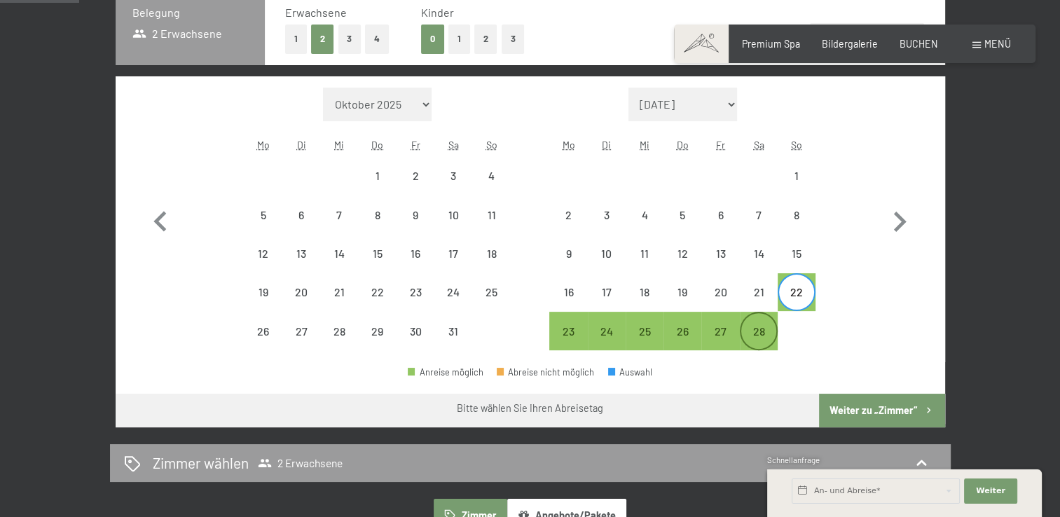
click at [762, 328] on div "28" at bounding box center [758, 343] width 35 height 35
select select "[DATE]"
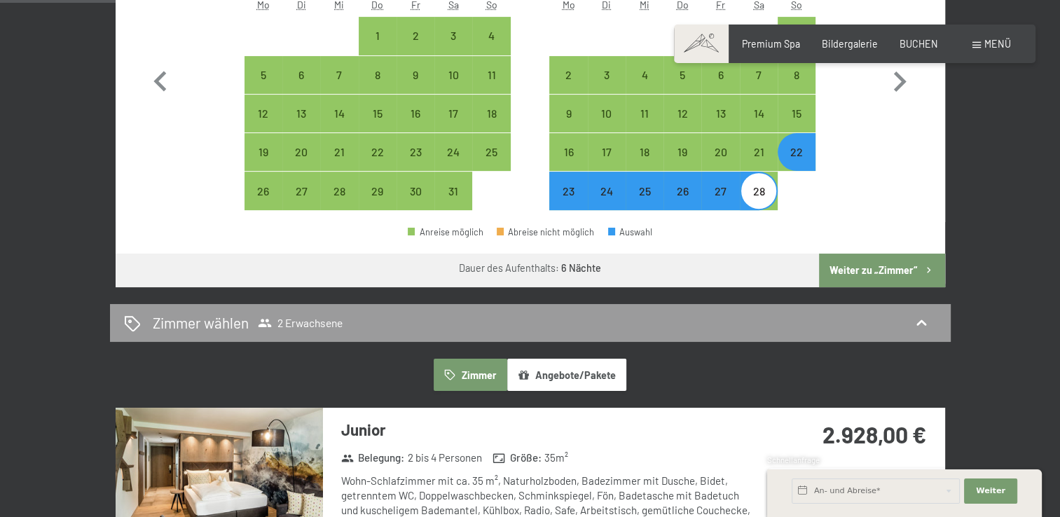
click at [878, 265] on button "Weiter zu „Zimmer“" at bounding box center [881, 271] width 125 height 34
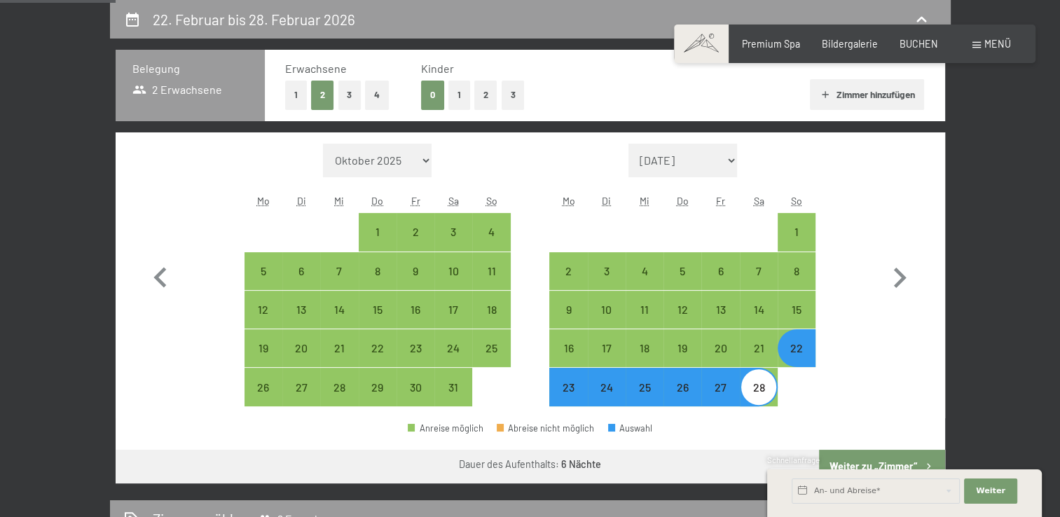
select select "[DATE]"
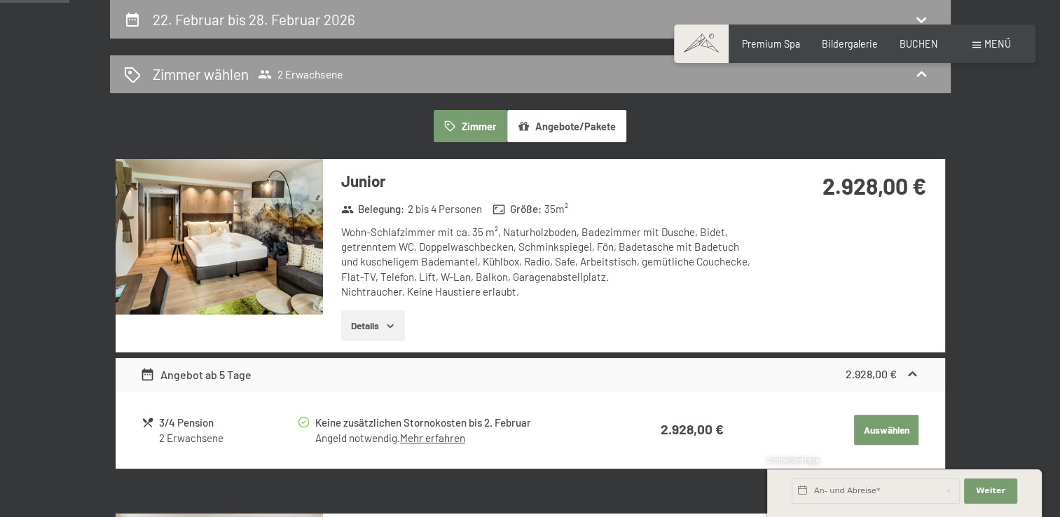
click at [560, 125] on button "Angebote/Pakete" at bounding box center [566, 126] width 119 height 32
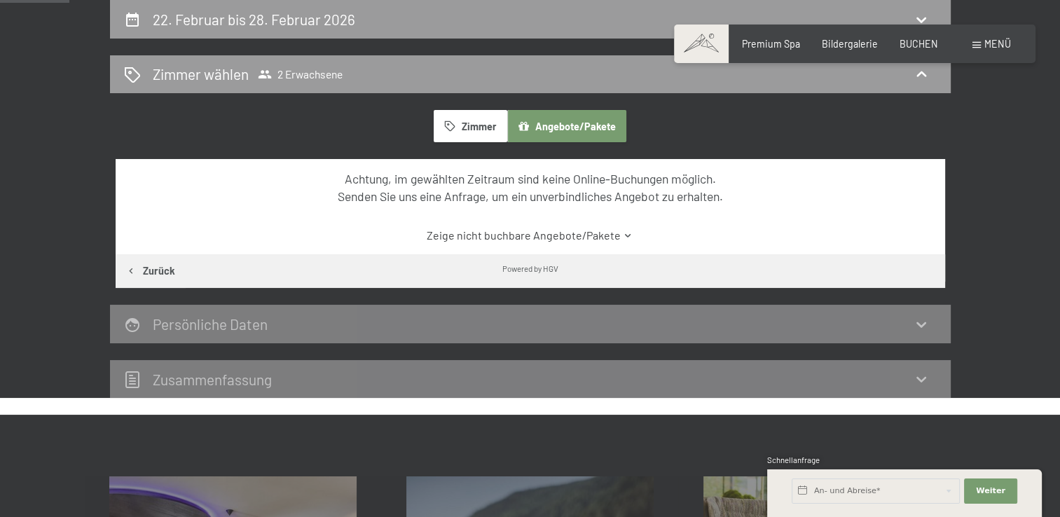
click at [605, 236] on link "Zeige nicht buchbare Angebote/Pakete" at bounding box center [529, 235] width 779 height 15
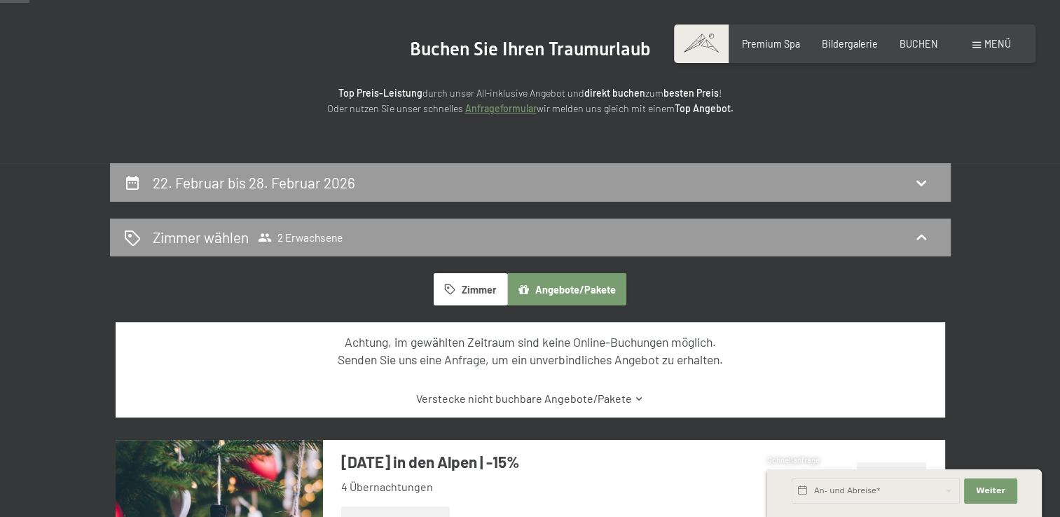
scroll to position [140, 0]
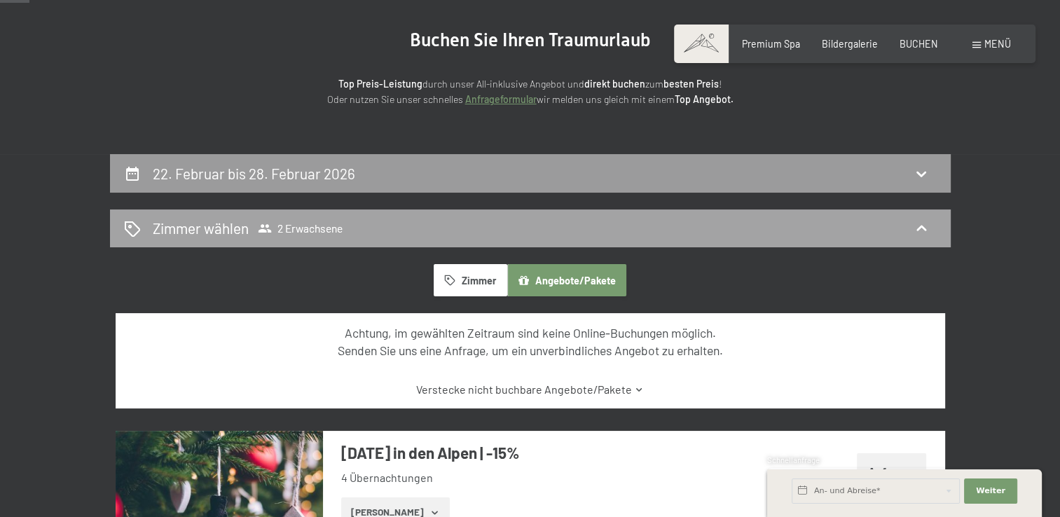
click at [922, 225] on icon at bounding box center [920, 228] width 17 height 17
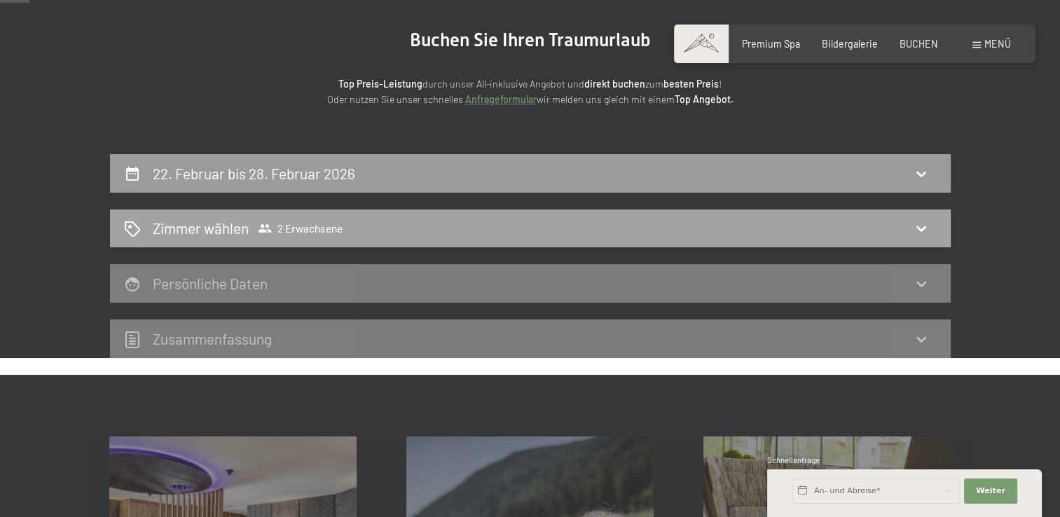
click at [919, 227] on icon at bounding box center [920, 228] width 17 height 17
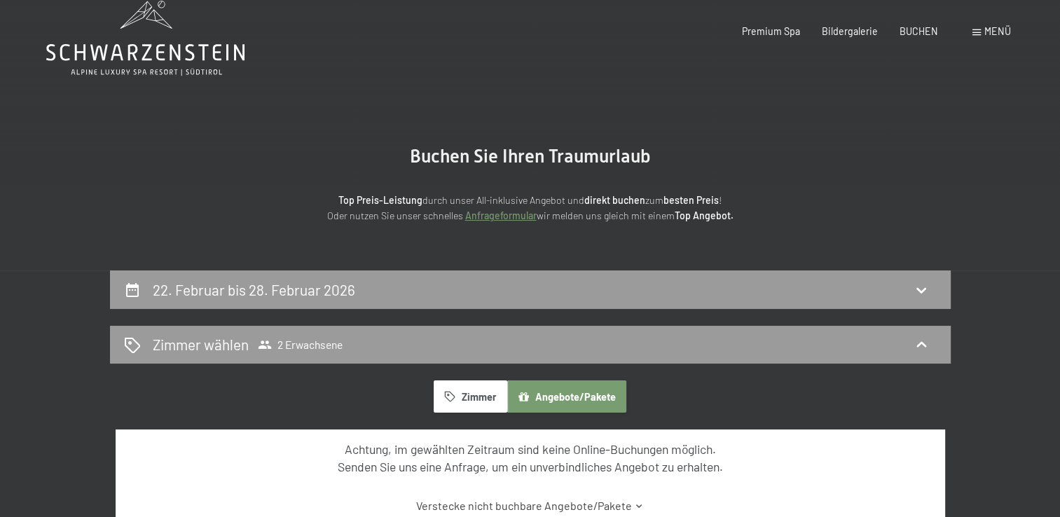
scroll to position [0, 0]
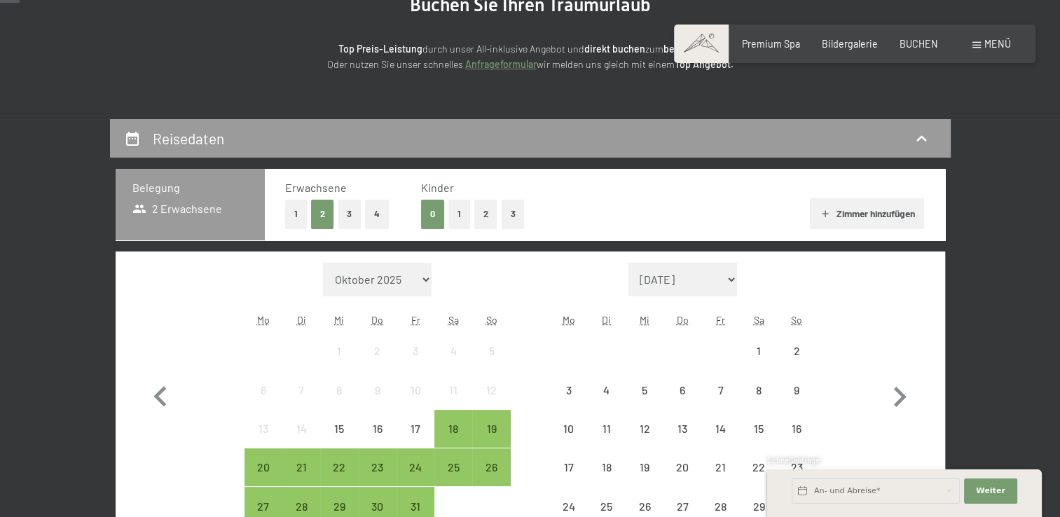
scroll to position [280, 0]
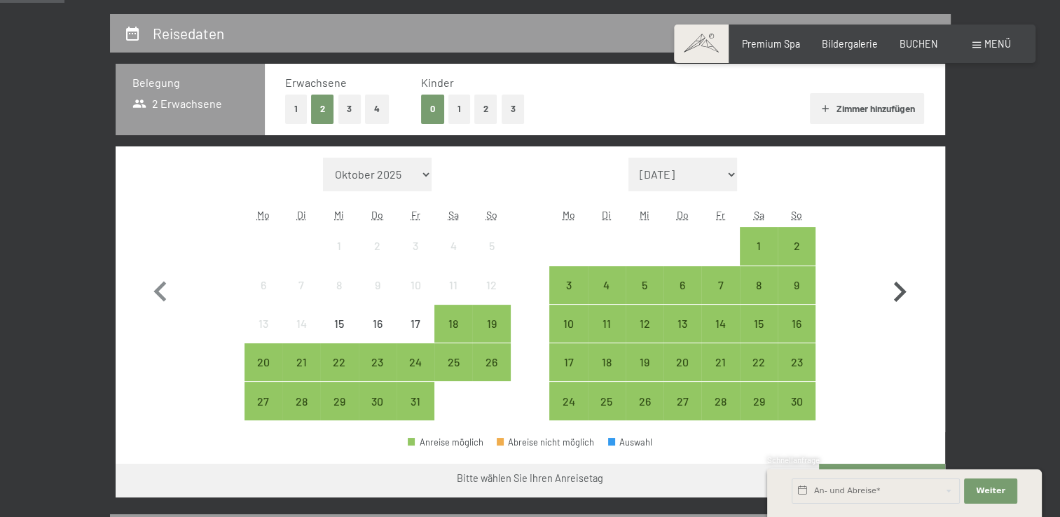
click at [903, 291] on icon "button" at bounding box center [900, 292] width 13 height 20
select select "[DATE]"
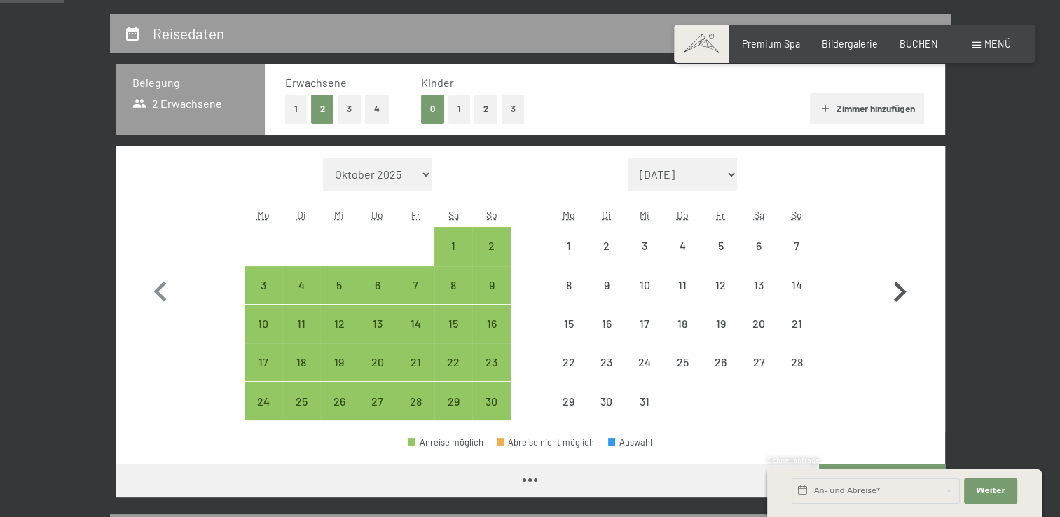
click at [903, 291] on icon "button" at bounding box center [900, 292] width 13 height 20
select select "[DATE]"
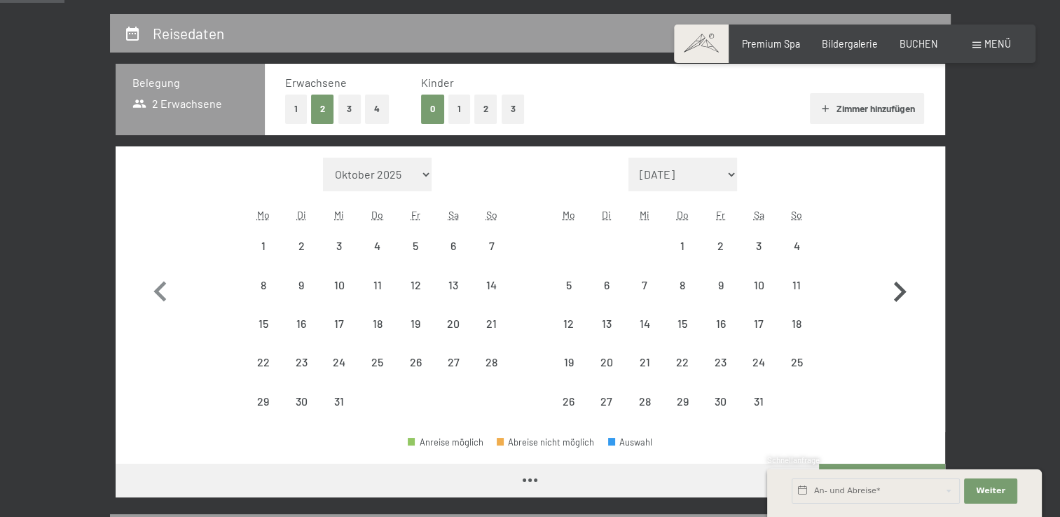
click at [903, 291] on icon "button" at bounding box center [900, 292] width 13 height 20
select select "[DATE]"
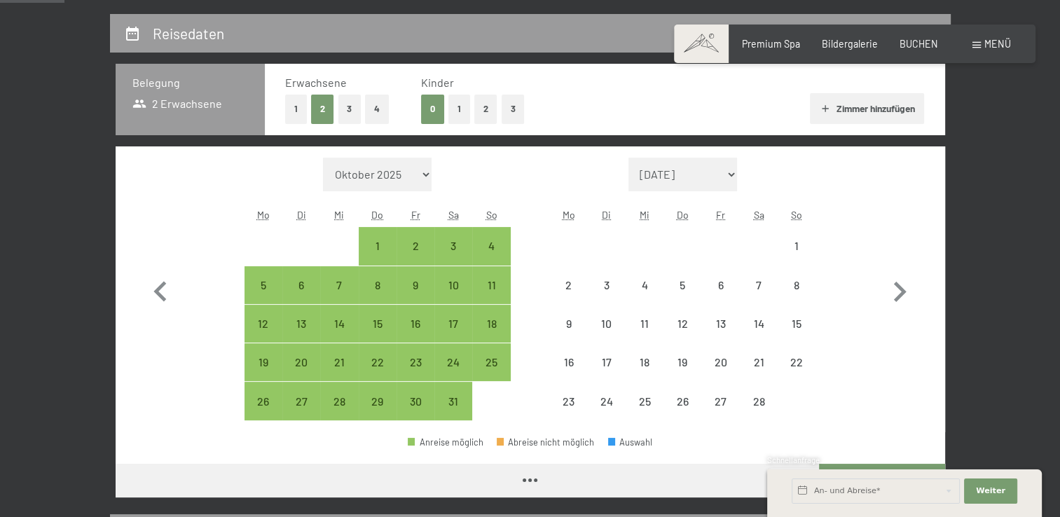
select select "[DATE]"
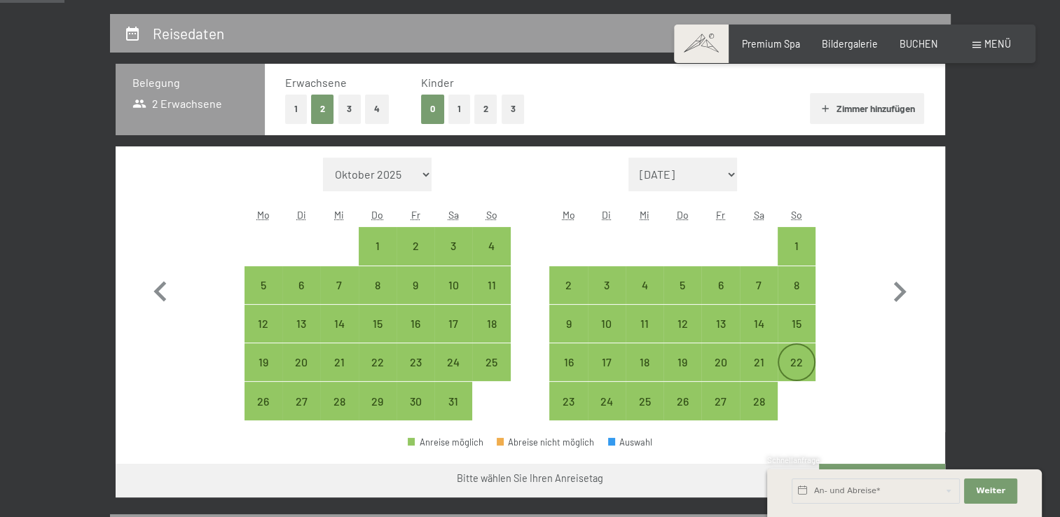
click at [798, 364] on div "22" at bounding box center [796, 373] width 35 height 35
select select "[DATE]"
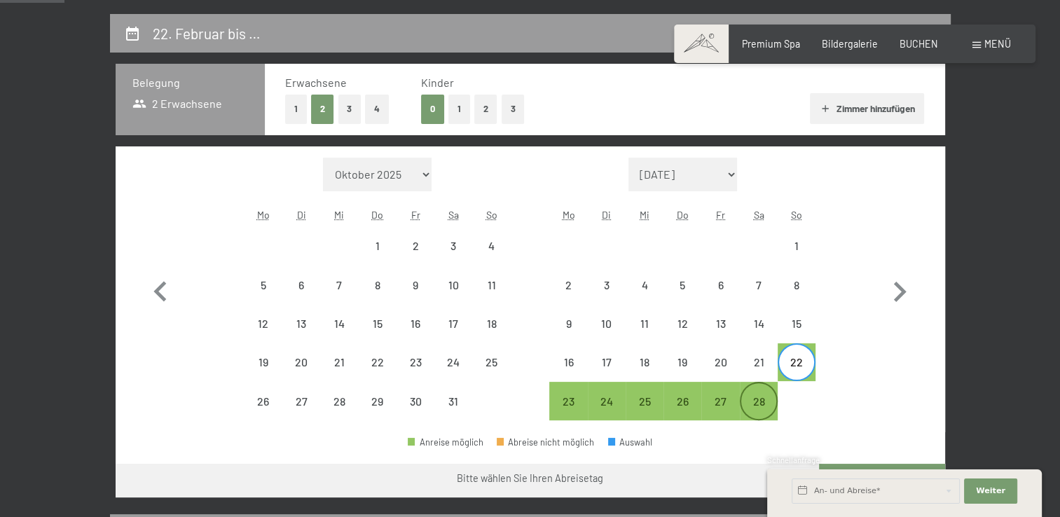
click at [761, 397] on div "28" at bounding box center [758, 413] width 35 height 35
select select "[DATE]"
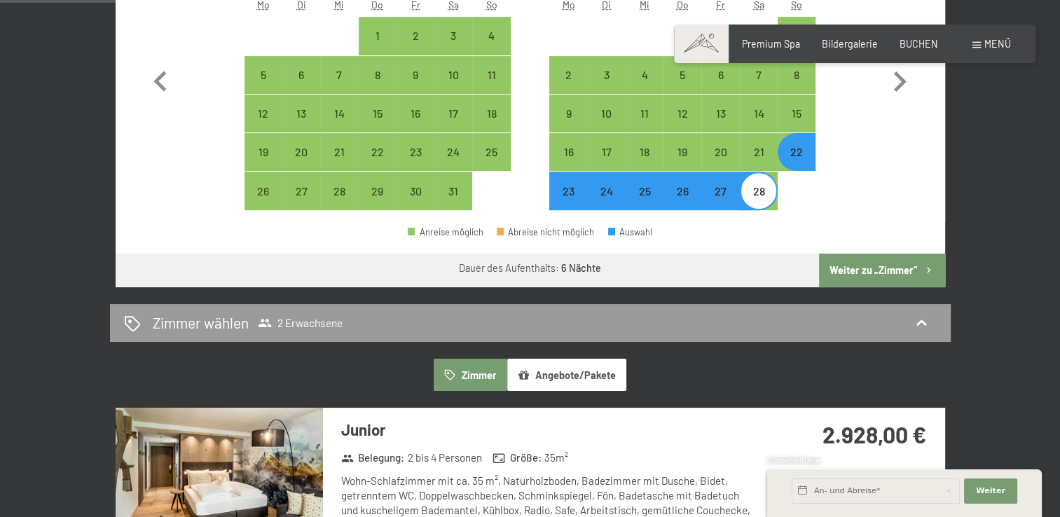
click at [891, 268] on button "Weiter zu „Zimmer“" at bounding box center [881, 271] width 125 height 34
select select "[DATE]"
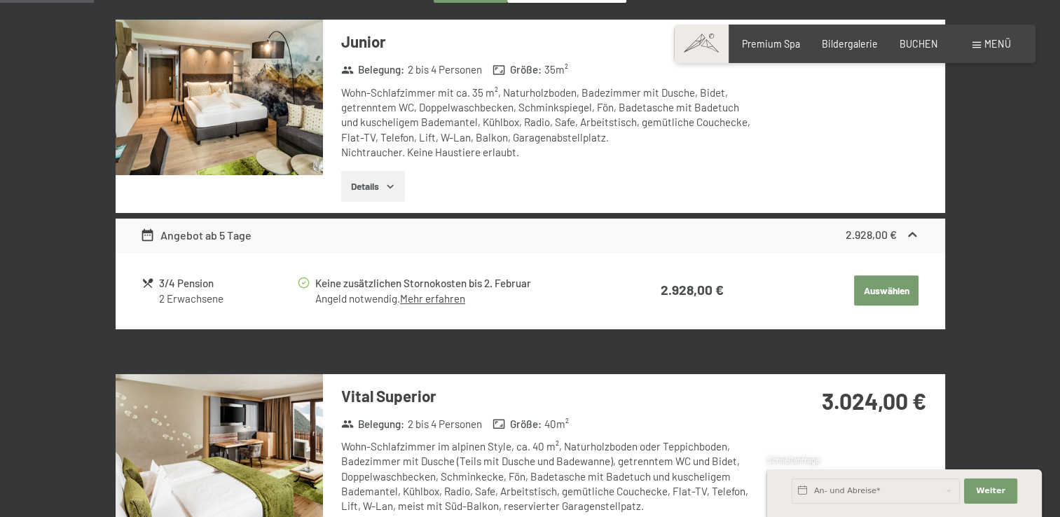
scroll to position [434, 0]
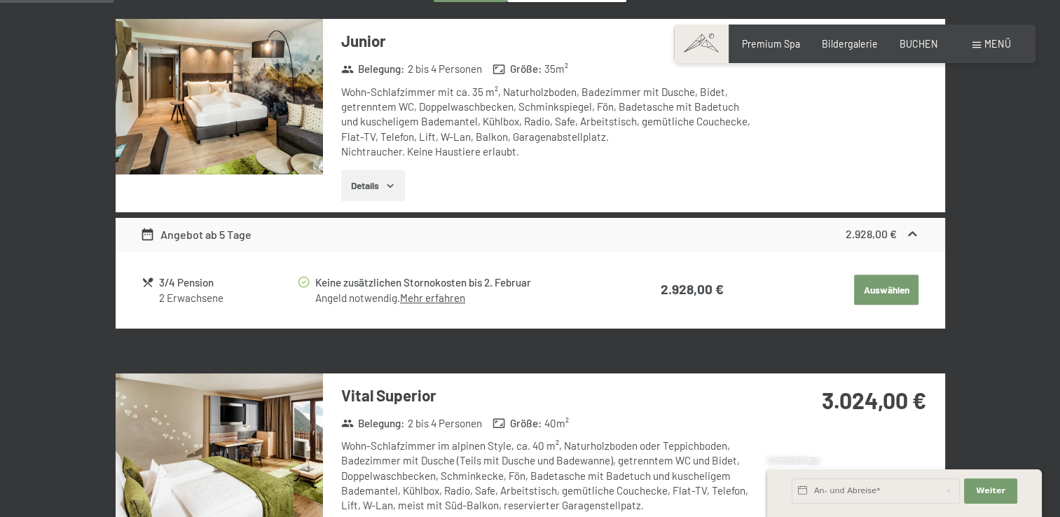
click at [887, 284] on button "Auswählen" at bounding box center [886, 290] width 64 height 31
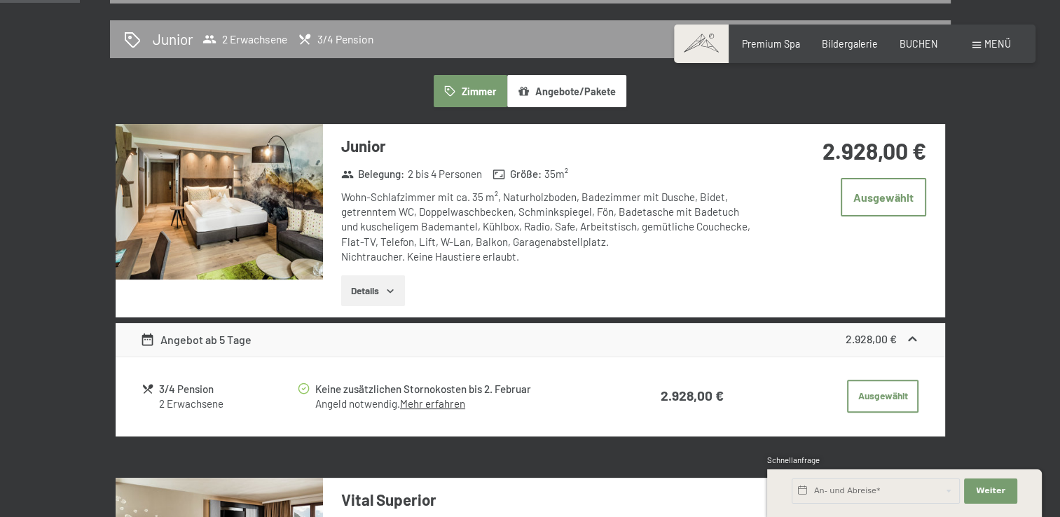
scroll to position [224, 0]
